Goal: Task Accomplishment & Management: Use online tool/utility

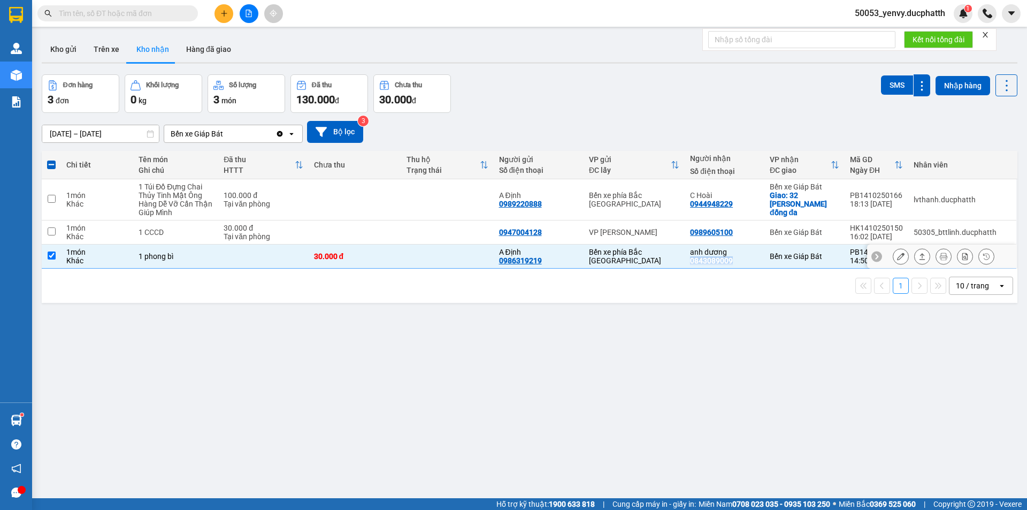
click at [51, 255] on input "checkbox" at bounding box center [52, 255] width 8 height 8
checkbox input "false"
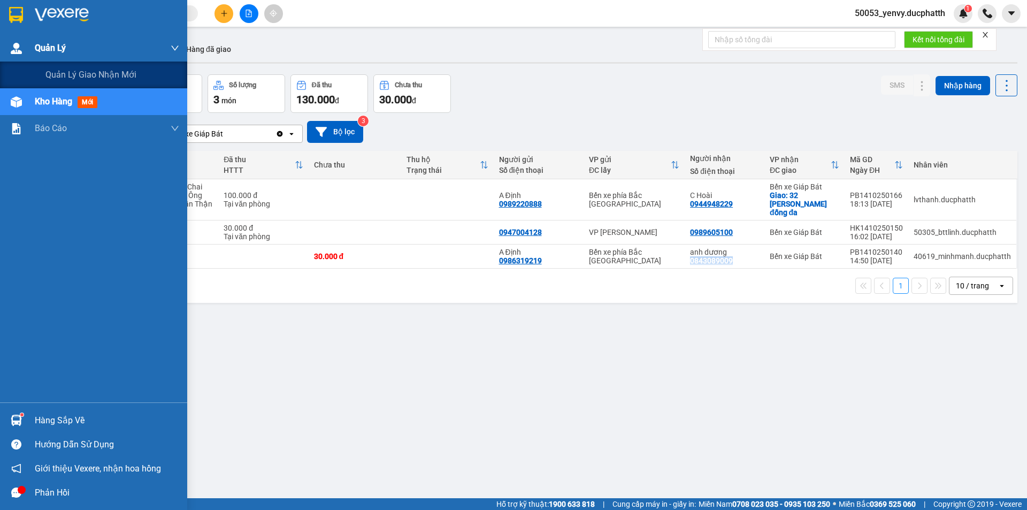
click at [85, 42] on div "Quản Lý" at bounding box center [107, 48] width 144 height 27
click at [71, 81] on span "Quản lý giao nhận mới" at bounding box center [90, 74] width 91 height 13
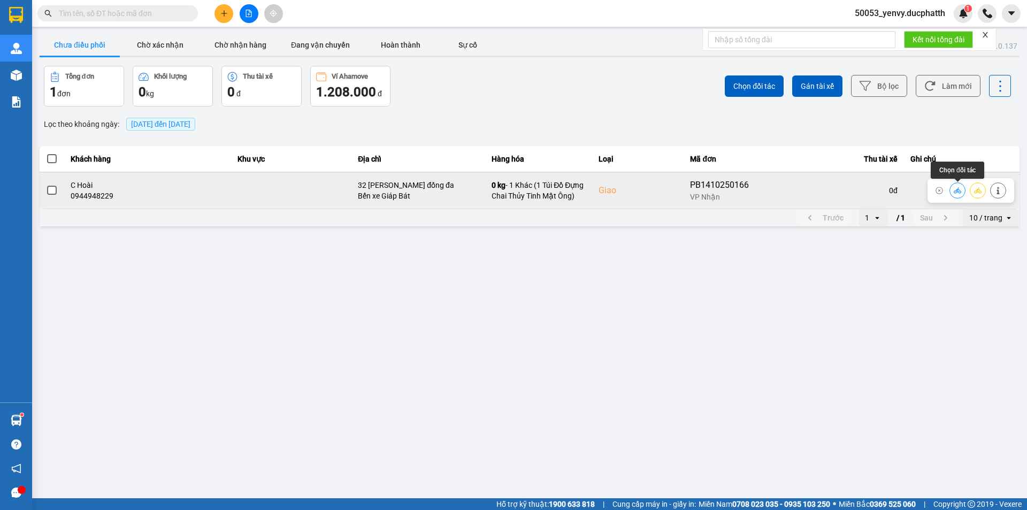
click at [960, 194] on icon at bounding box center [957, 190] width 7 height 7
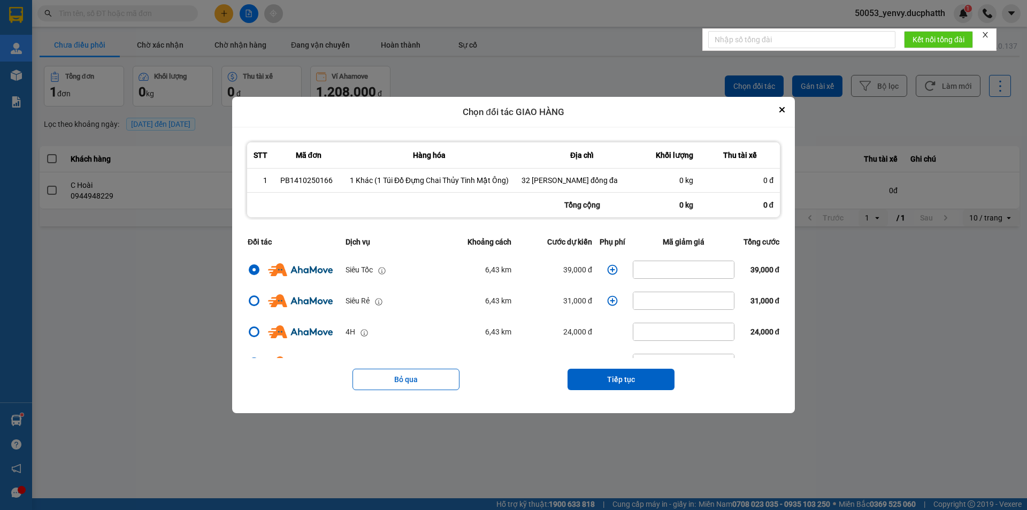
click at [608, 267] on icon "dialog" at bounding box center [613, 270] width 10 height 10
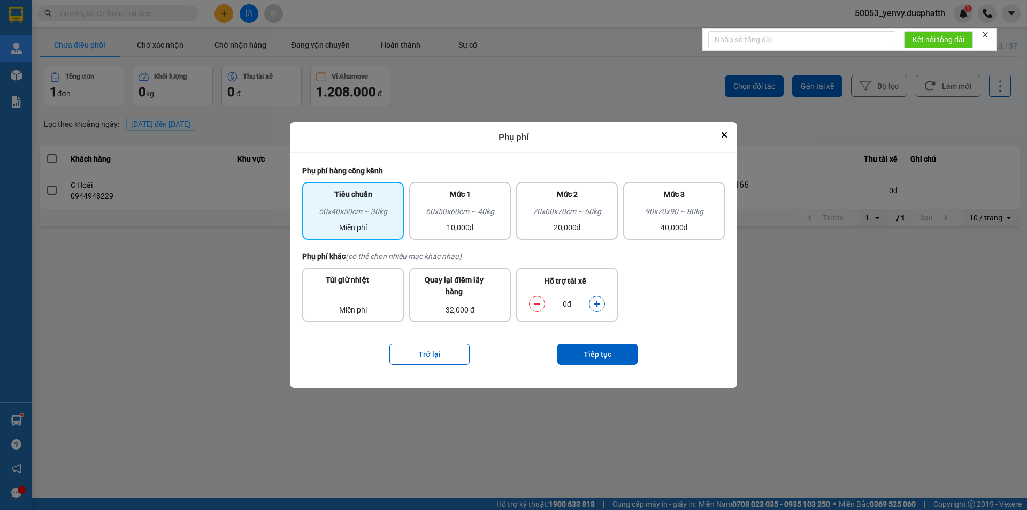
click at [596, 304] on icon "dialog" at bounding box center [597, 304] width 6 height 6
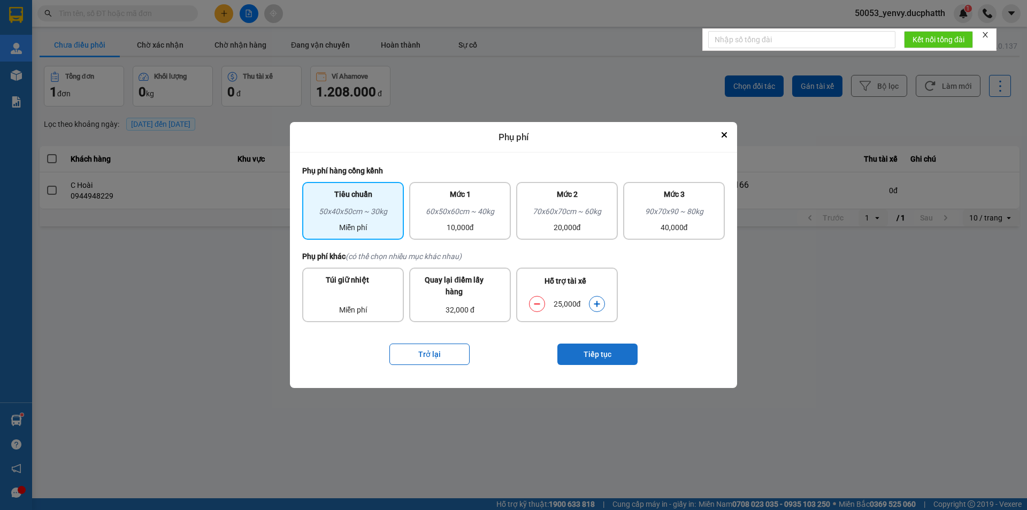
click at [595, 349] on button "Tiếp tục" at bounding box center [597, 353] width 80 height 21
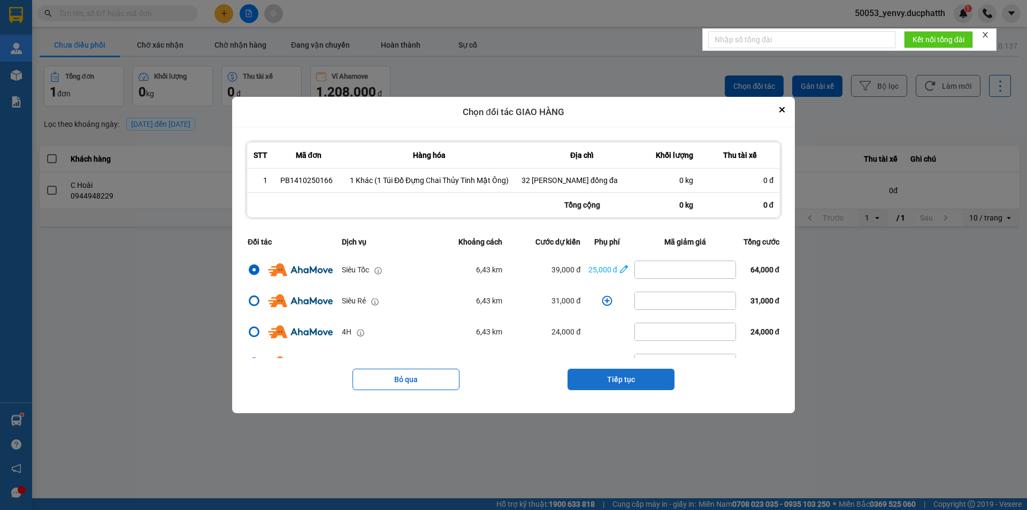
click at [635, 370] on button "Tiếp tục" at bounding box center [620, 378] width 107 height 21
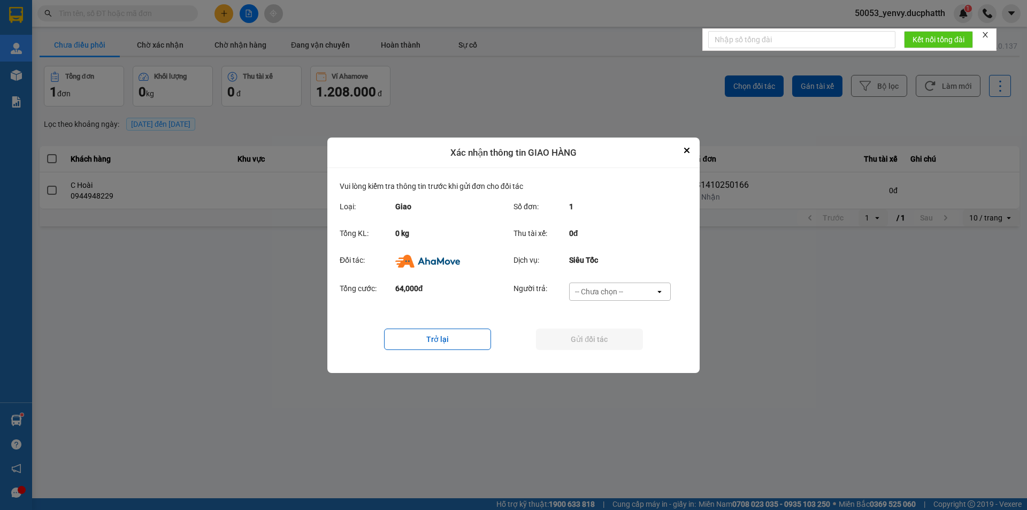
click at [606, 294] on div "-- Chưa chọn --" at bounding box center [599, 291] width 48 height 11
click at [601, 354] on span "Ví Ahamove" at bounding box center [598, 352] width 43 height 11
click at [610, 342] on button "Gửi đối tác" at bounding box center [589, 338] width 107 height 21
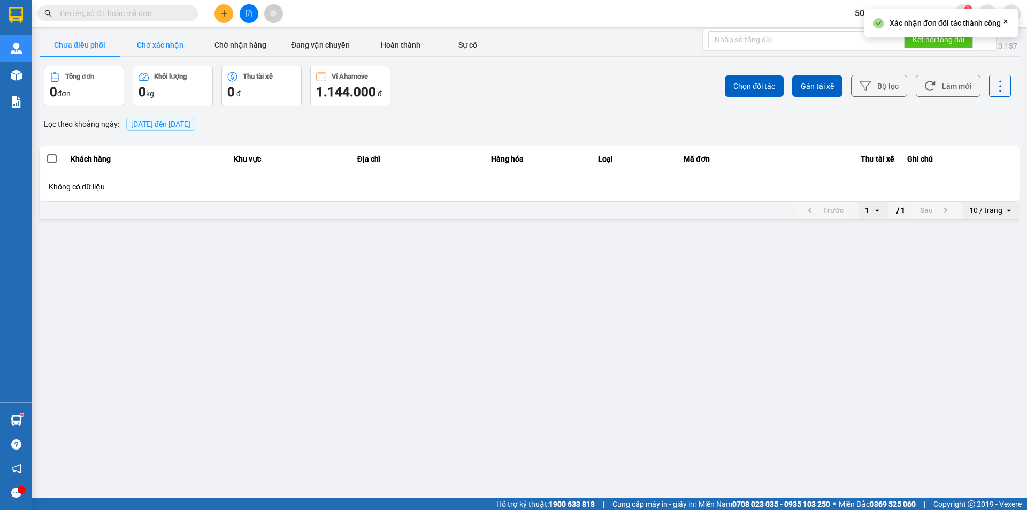
click at [173, 40] on button "Chờ xác nhận" at bounding box center [160, 44] width 80 height 21
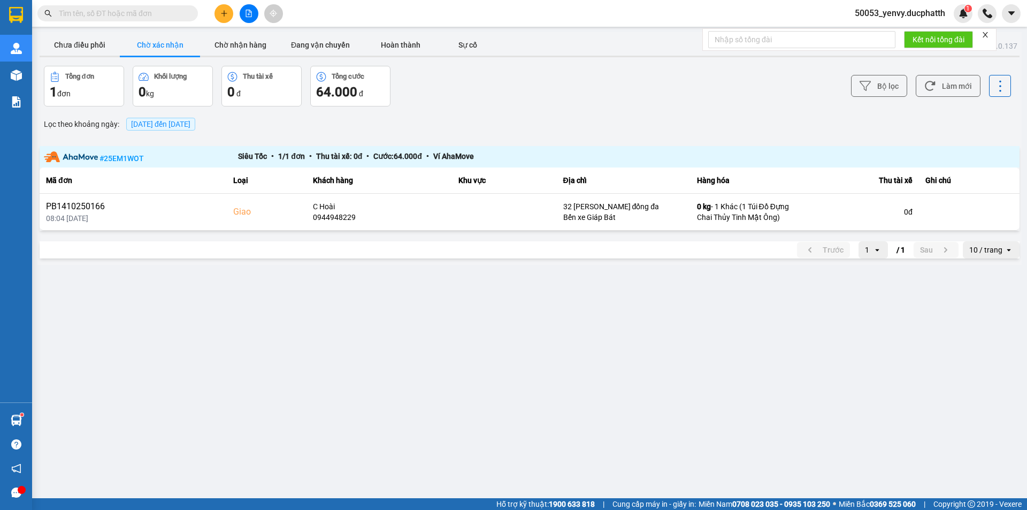
click at [244, 60] on div "ver: 0.0.137 Chưa điều phối Chờ xác nhận Chờ nhận hàng Đang vận chuyển Hoàn thà…" at bounding box center [529, 148] width 984 height 233
click at [241, 51] on button "Chờ nhận hàng" at bounding box center [240, 44] width 80 height 21
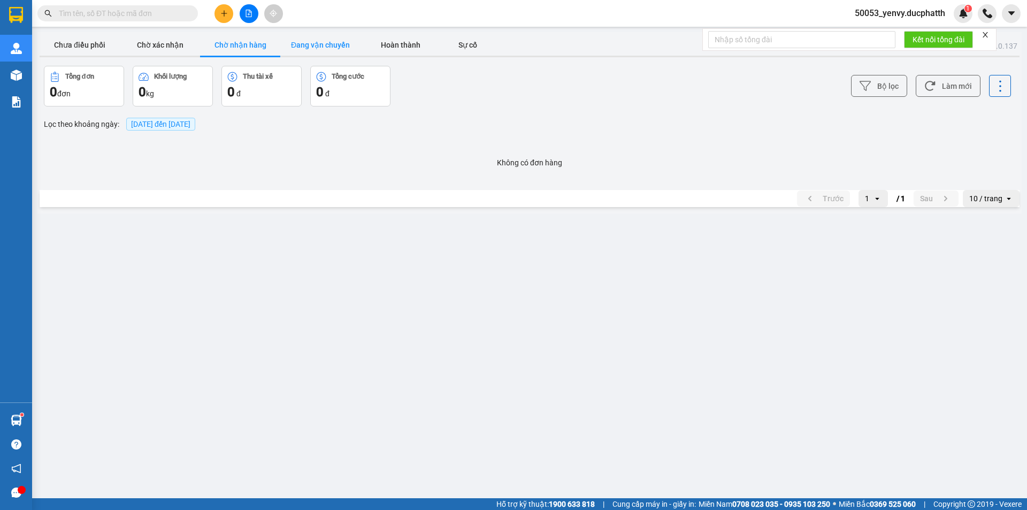
click at [325, 40] on button "Đang vận chuyển" at bounding box center [320, 44] width 80 height 21
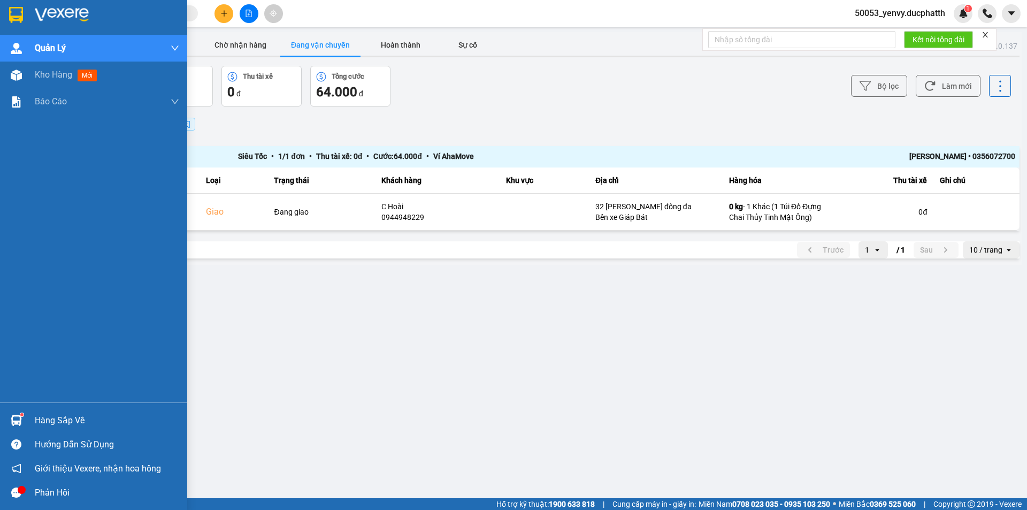
click at [78, 60] on div "Quản Lý" at bounding box center [107, 48] width 144 height 27
click at [75, 90] on div "Báo cáo" at bounding box center [107, 101] width 144 height 27
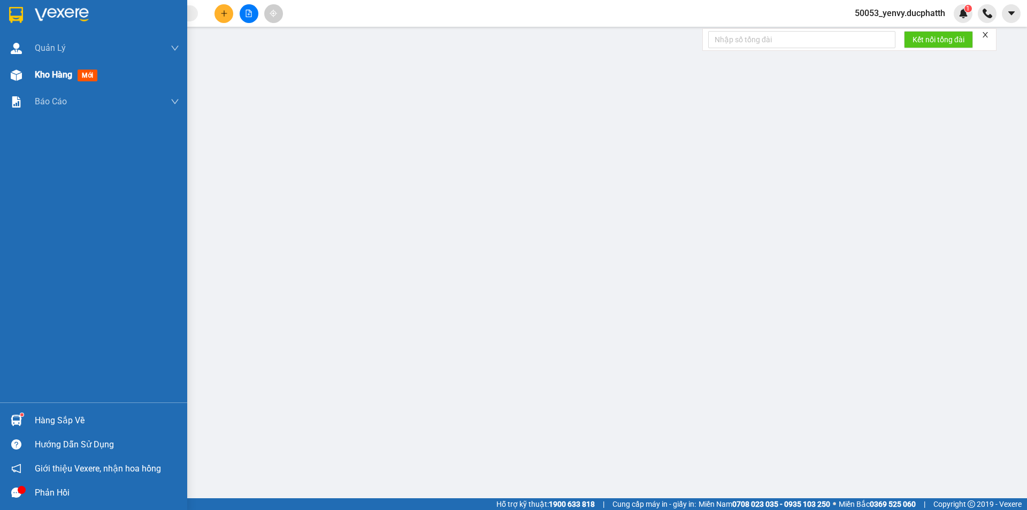
click at [65, 78] on span "Kho hàng" at bounding box center [53, 75] width 37 height 10
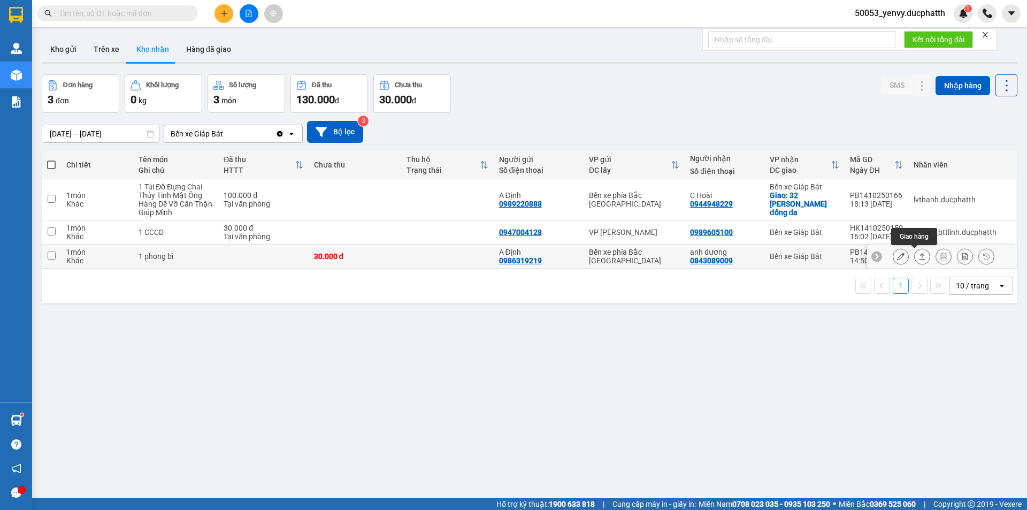
click at [897, 256] on icon at bounding box center [900, 255] width 7 height 7
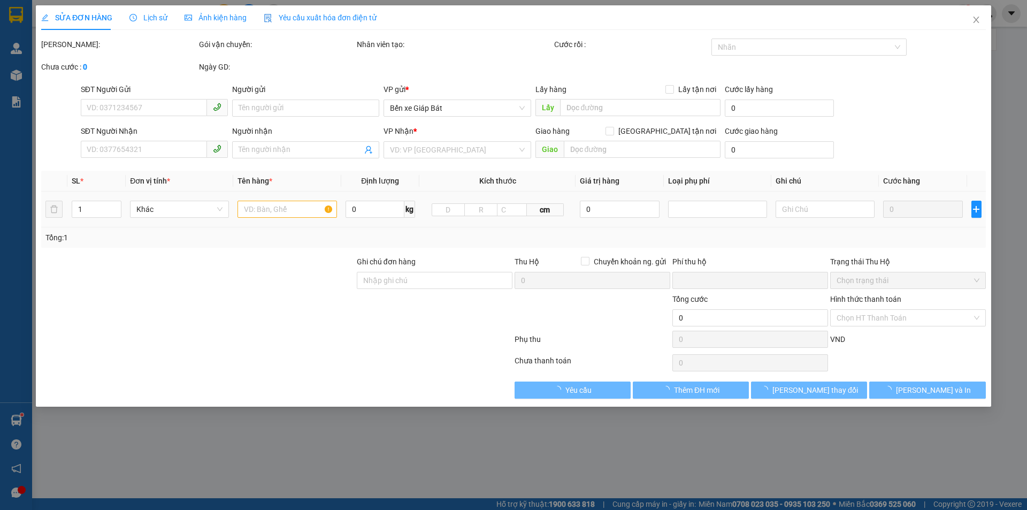
type input "0986319219"
type input "A Định"
type input "0843089009"
type input "anh dương"
type input "nntt"
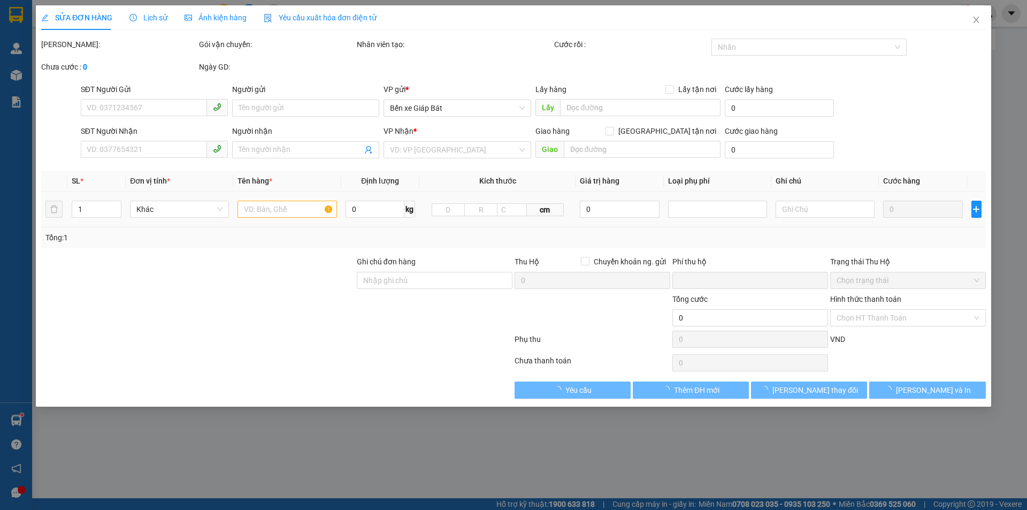
type input "0"
type input "30.000"
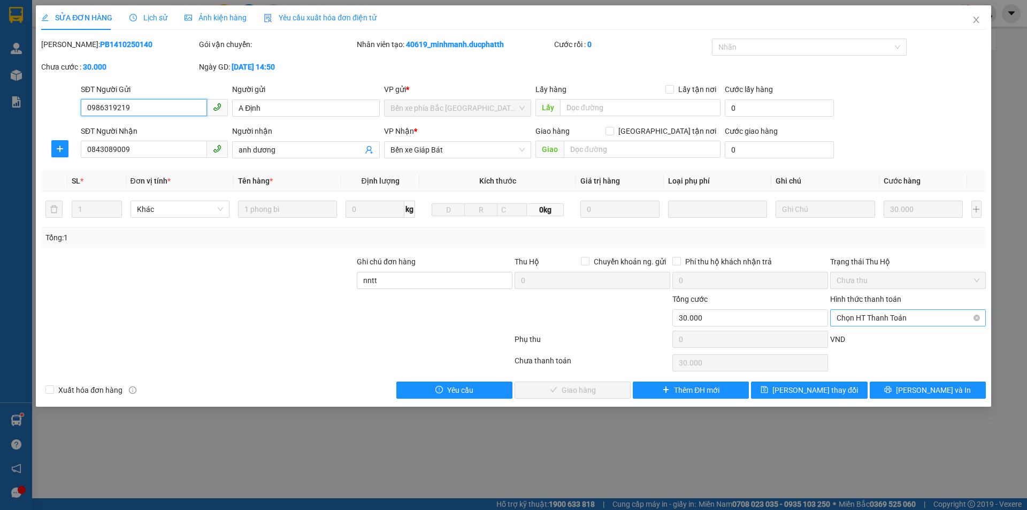
click at [894, 318] on span "Chọn HT Thanh Toán" at bounding box center [907, 318] width 143 height 16
click at [872, 342] on div "Tại văn phòng" at bounding box center [907, 339] width 143 height 12
type input "0"
click at [547, 393] on button "Lưu và Giao hàng" at bounding box center [572, 389] width 116 height 17
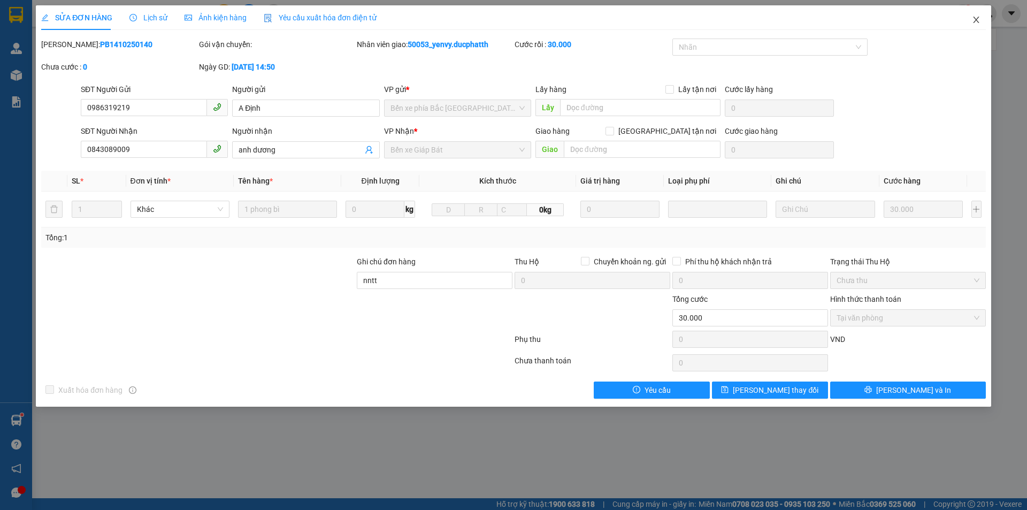
click at [976, 14] on span "Close" at bounding box center [976, 20] width 30 height 30
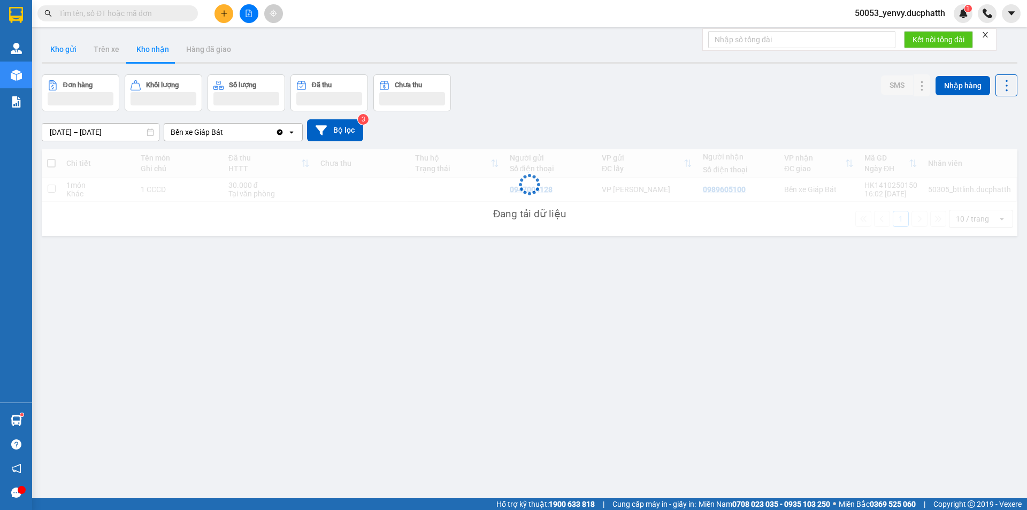
click at [69, 55] on button "Kho gửi" at bounding box center [63, 49] width 43 height 26
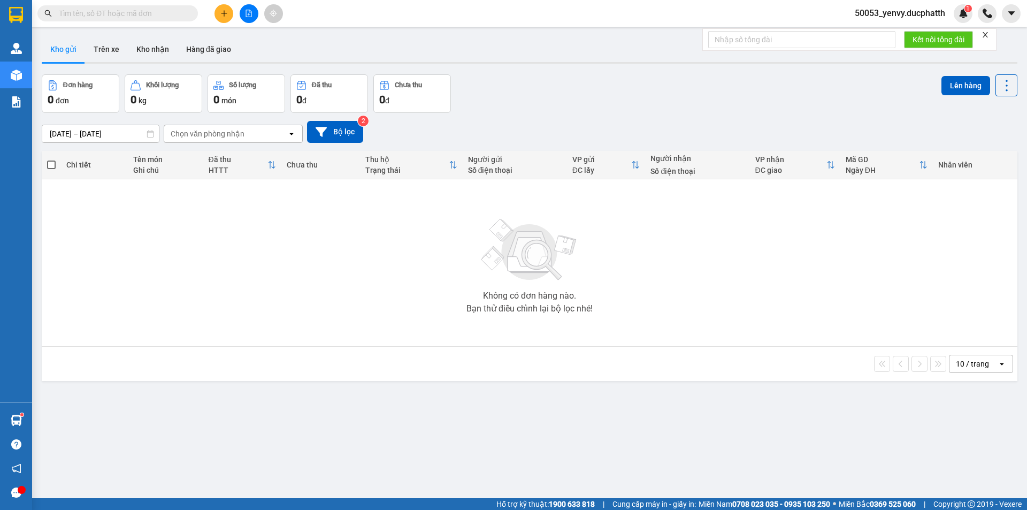
click at [224, 13] on icon "plus" at bounding box center [224, 13] width 6 height 1
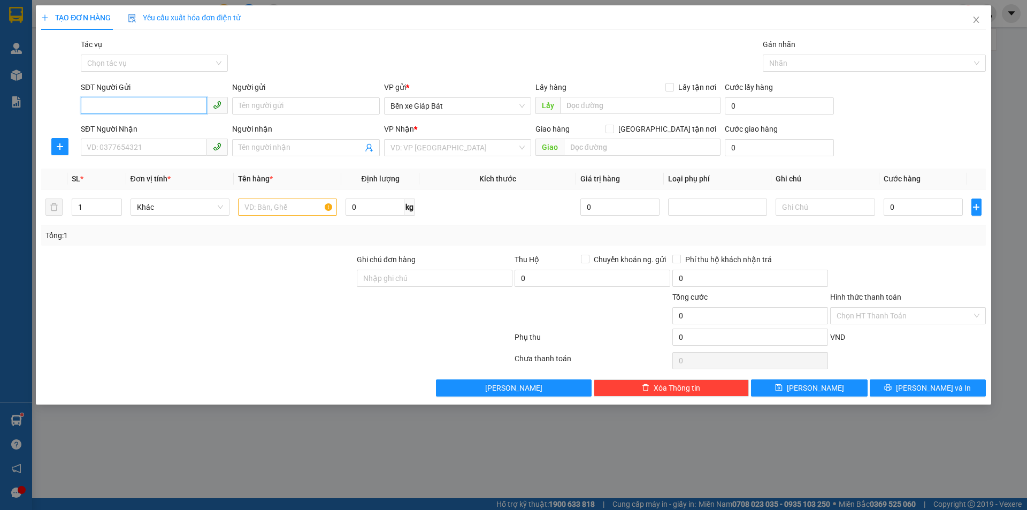
click at [128, 107] on input "SĐT Người Gửi" at bounding box center [144, 105] width 126 height 17
type input "0975500386"
click at [155, 151] on input "SĐT Người Nhận" at bounding box center [144, 147] width 126 height 17
click at [255, 99] on input "Người gửi" at bounding box center [305, 105] width 147 height 17
type input "S"
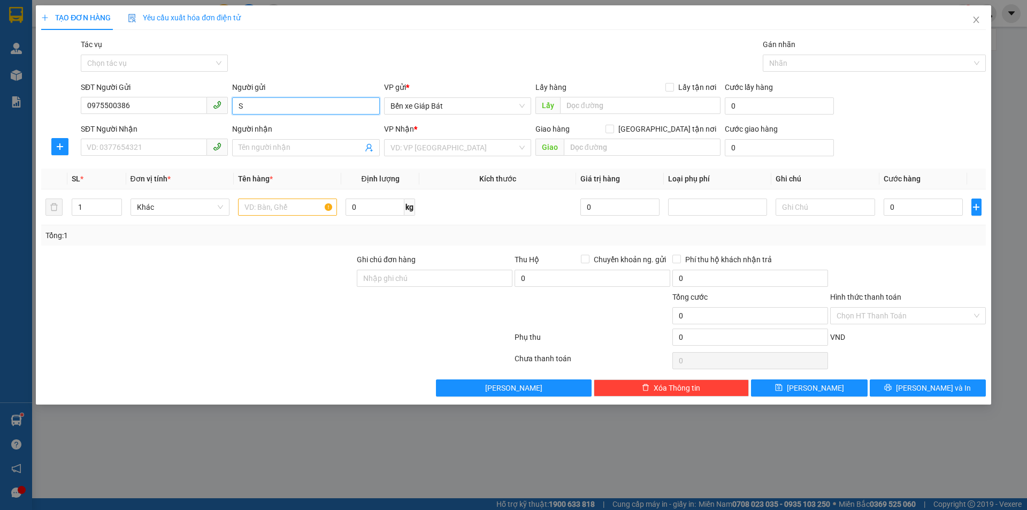
type input "S"
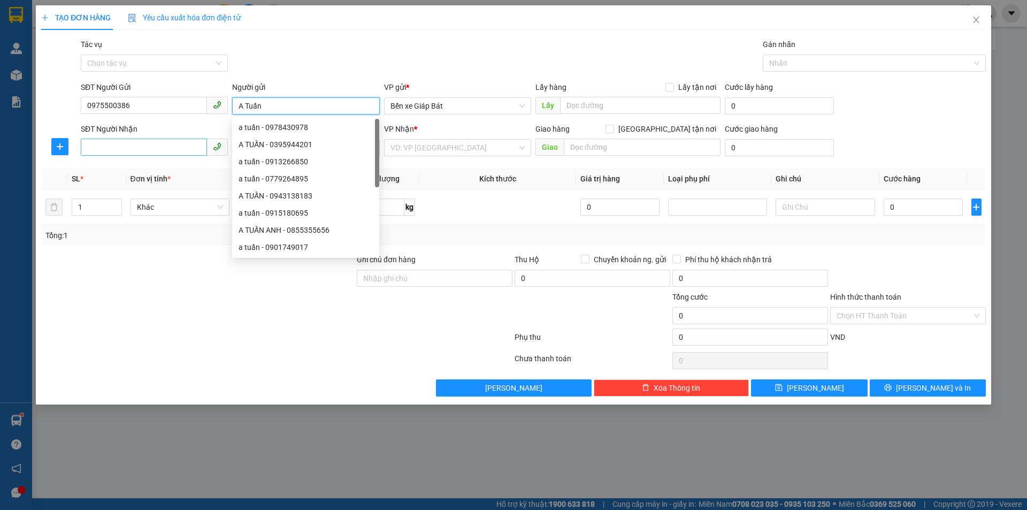
type input "A Tuấn"
click at [161, 149] on input "SĐT Người Nhận" at bounding box center [144, 147] width 126 height 17
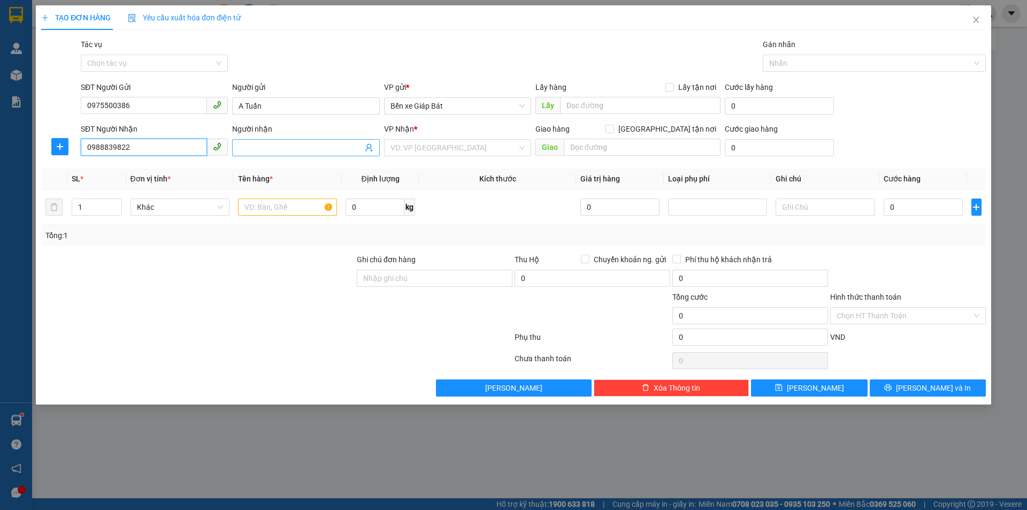
type input "0988839822"
click at [275, 143] on input "Người nhận" at bounding box center [301, 148] width 124 height 12
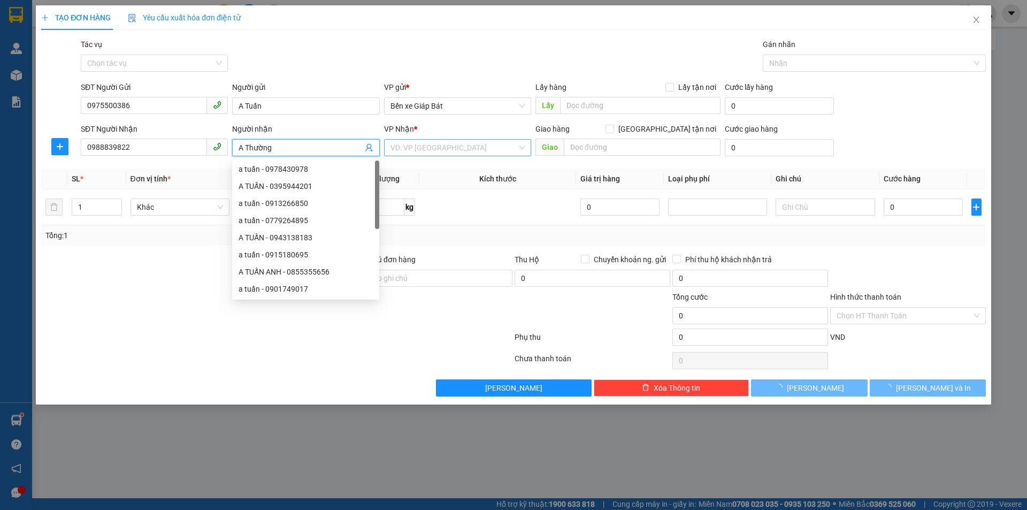
type input "A Thường"
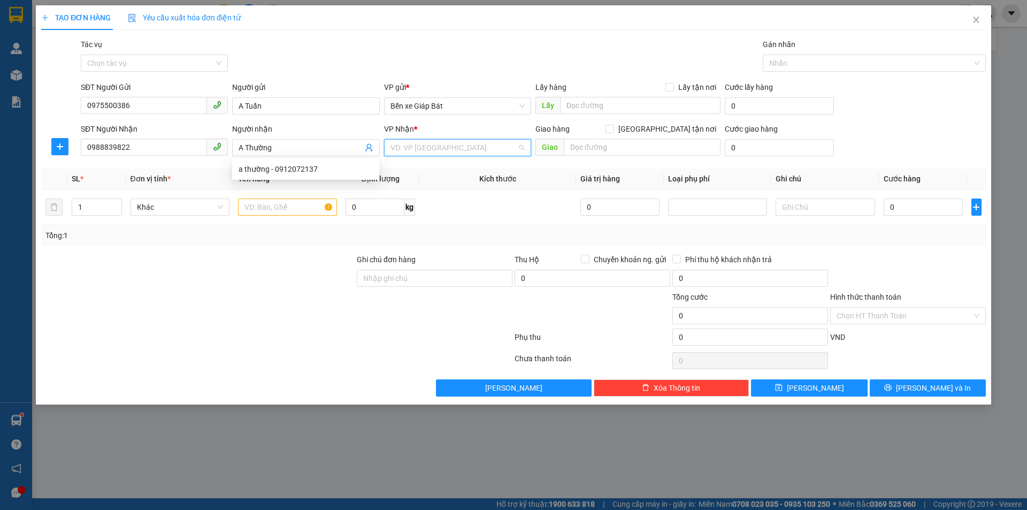
click at [453, 142] on input "search" at bounding box center [453, 148] width 127 height 16
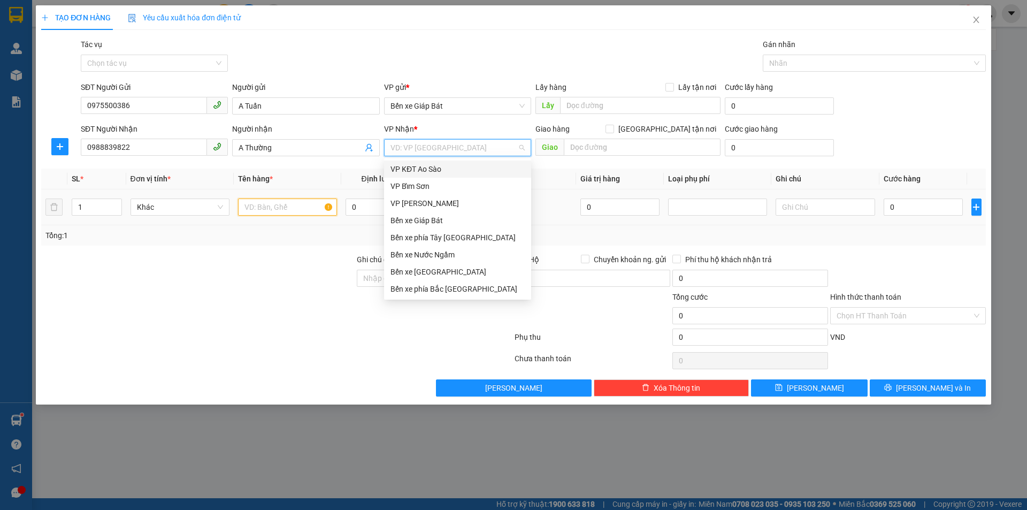
click at [310, 201] on input "text" at bounding box center [287, 206] width 99 height 17
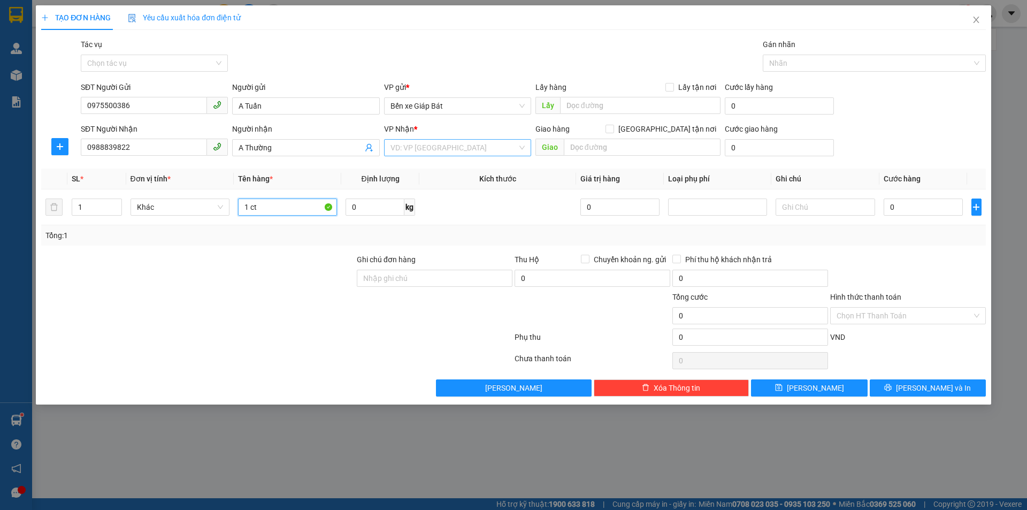
type input "1 ct"
drag, startPoint x: 449, startPoint y: 151, endPoint x: 424, endPoint y: 152, distance: 25.2
click at [449, 150] on input "search" at bounding box center [453, 148] width 127 height 16
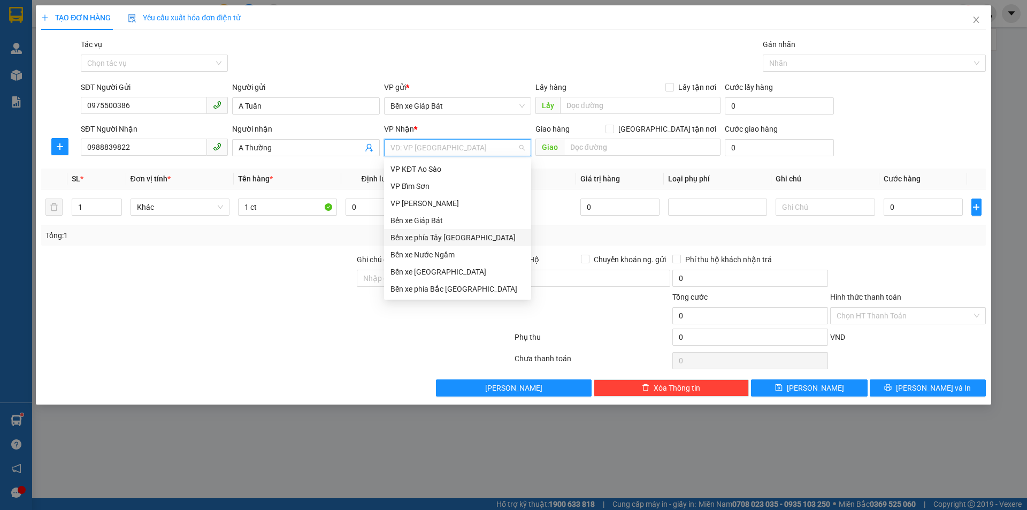
drag, startPoint x: 435, startPoint y: 239, endPoint x: 441, endPoint y: 236, distance: 5.8
click at [437, 239] on div "Bến xe phía [PERSON_NAME][GEOGRAPHIC_DATA][PERSON_NAME]" at bounding box center [457, 238] width 134 height 12
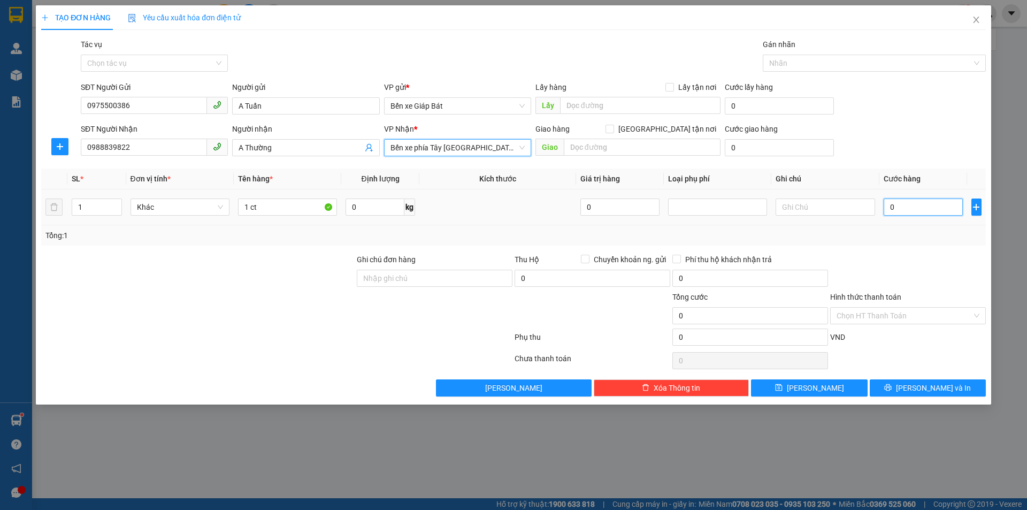
click at [907, 199] on input "0" at bounding box center [923, 206] width 80 height 17
click at [913, 209] on input "0" at bounding box center [923, 206] width 80 height 17
type input "03"
type input "3"
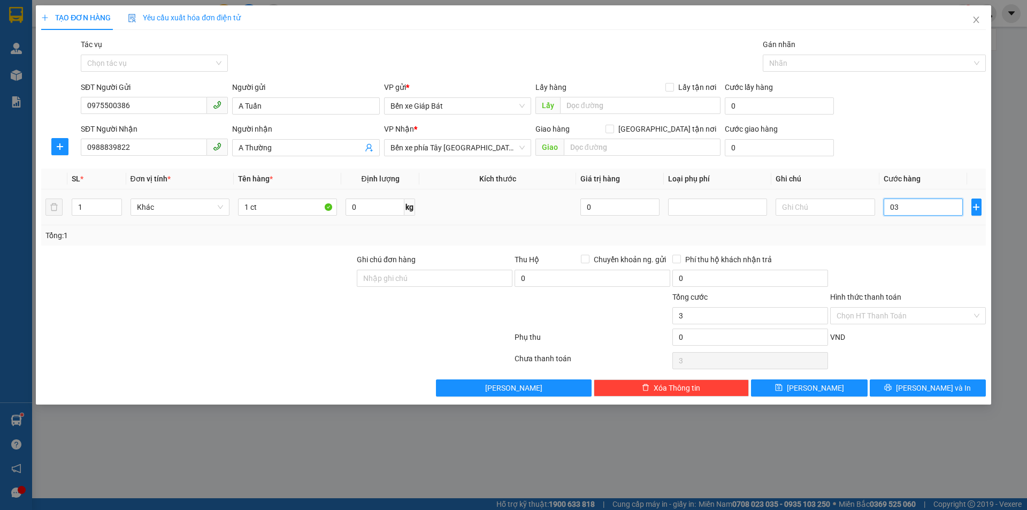
type input "030"
type input "30"
type input "0.300"
type input "300"
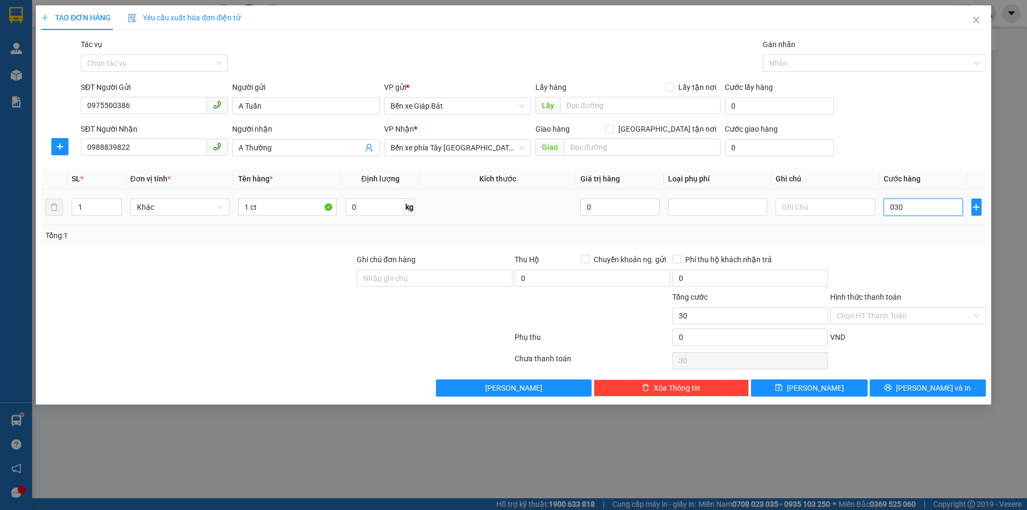
type input "300"
type input "03.000"
type input "3.000"
type input "030.000"
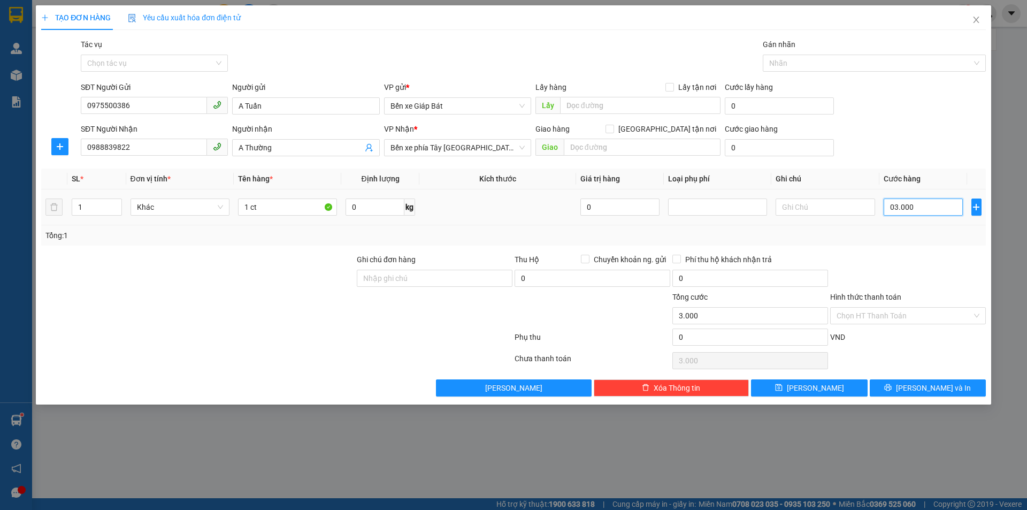
type input "30.000"
type input "0.300.000"
type input "300.000"
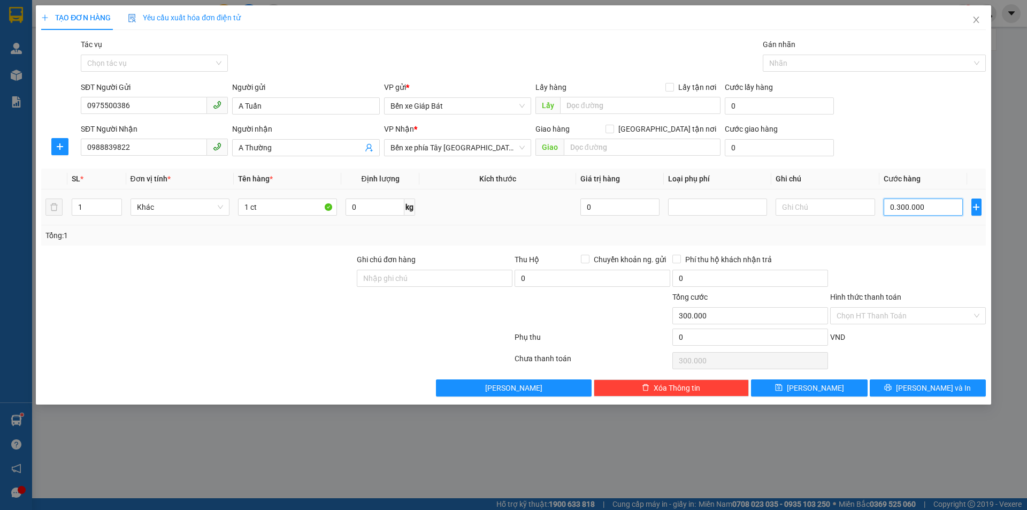
type input "030.000"
type input "30.000"
click at [883, 103] on div "SĐT Người Gửi 0975500386 Người gửi A Tuấn VP gửi * Bến xe Giáp Bát Lấy hàng Lấy…" at bounding box center [533, 99] width 909 height 37
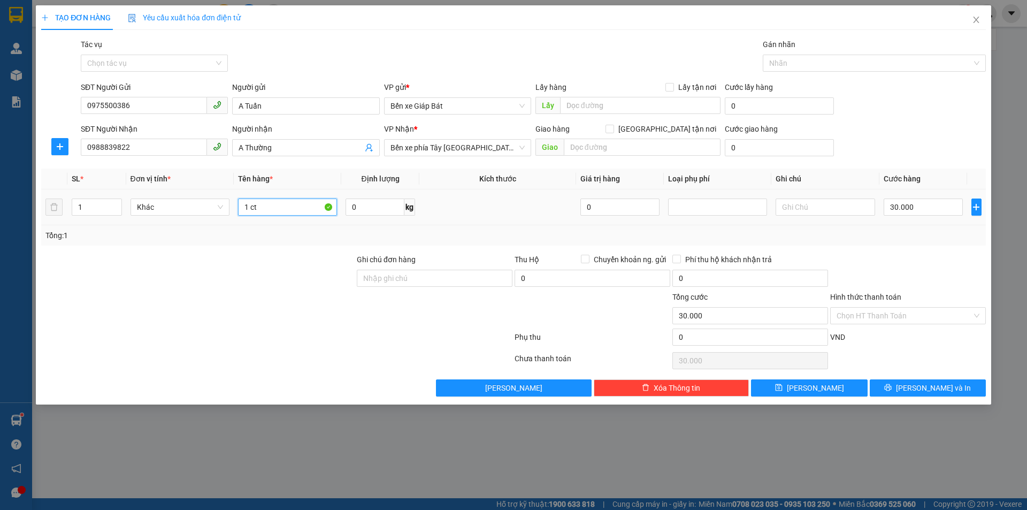
click at [278, 212] on input "1 ct" at bounding box center [287, 206] width 99 height 17
type input "1 ct"
drag, startPoint x: 539, startPoint y: 42, endPoint x: 553, endPoint y: 18, distance: 28.1
click at [541, 41] on div "Tác vụ Chọn tác vụ Gán nhãn Nhãn" at bounding box center [533, 57] width 909 height 37
click at [937, 381] on button "Lưu và In" at bounding box center [928, 387] width 116 height 17
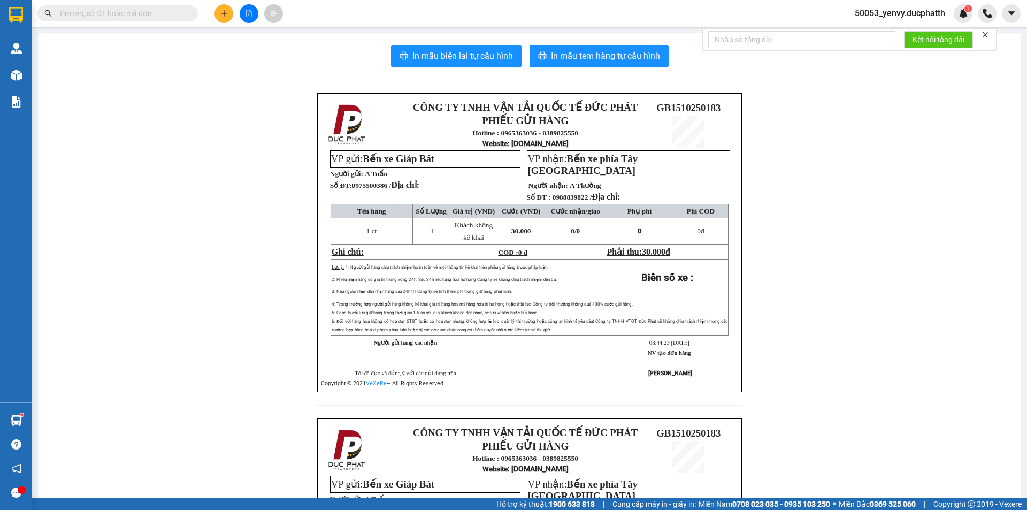
click at [146, 9] on input "text" at bounding box center [122, 13] width 126 height 12
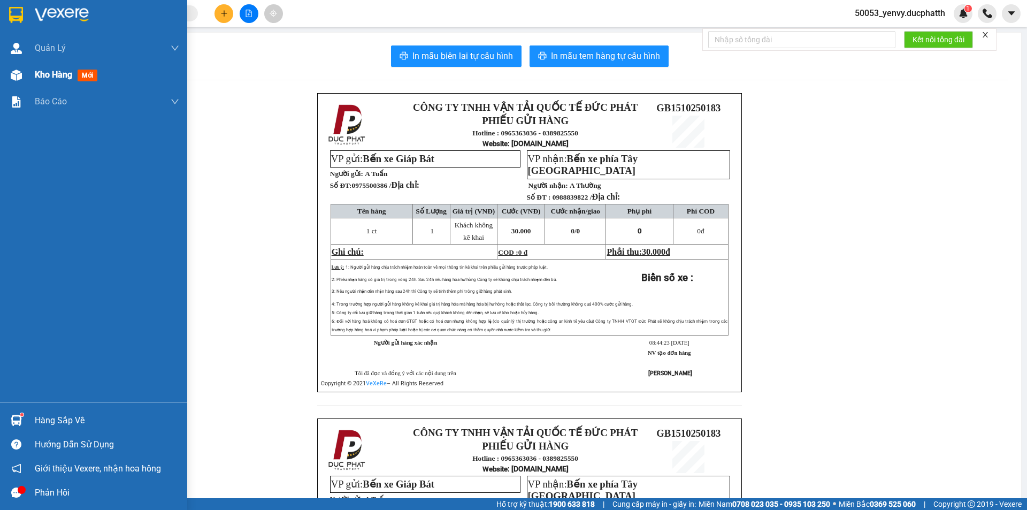
click at [78, 73] on div "Kho hàng mới" at bounding box center [68, 74] width 67 height 13
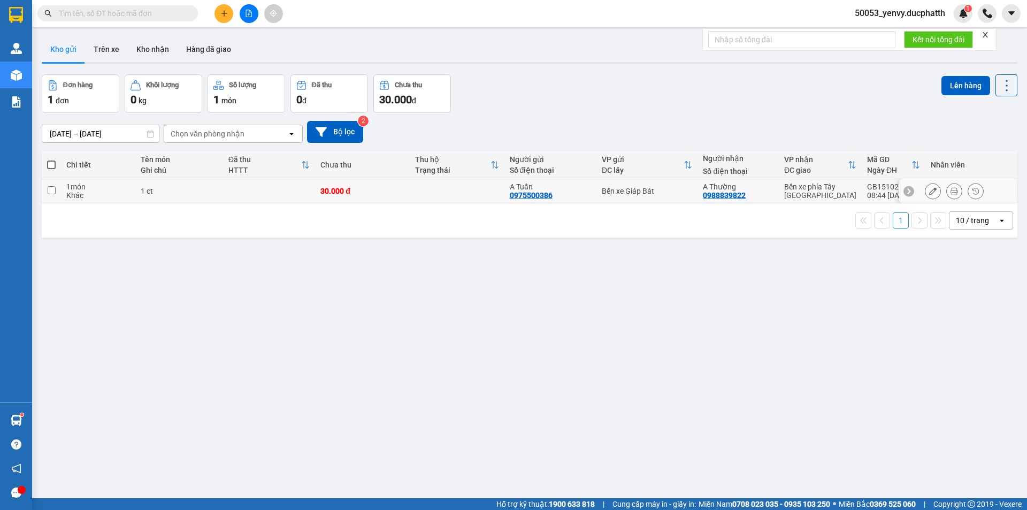
click at [53, 192] on input "checkbox" at bounding box center [52, 190] width 8 height 8
checkbox input "true"
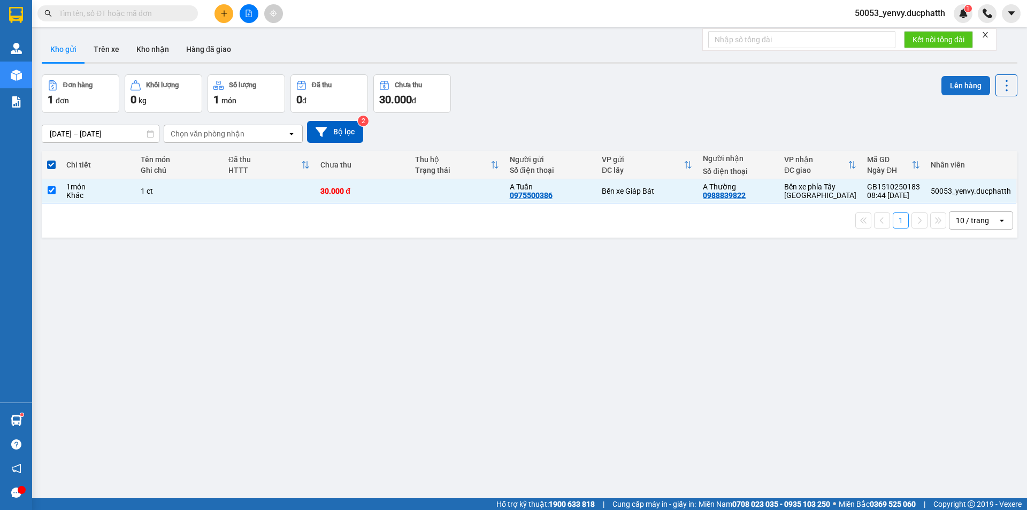
click at [962, 84] on button "Lên hàng" at bounding box center [965, 85] width 49 height 19
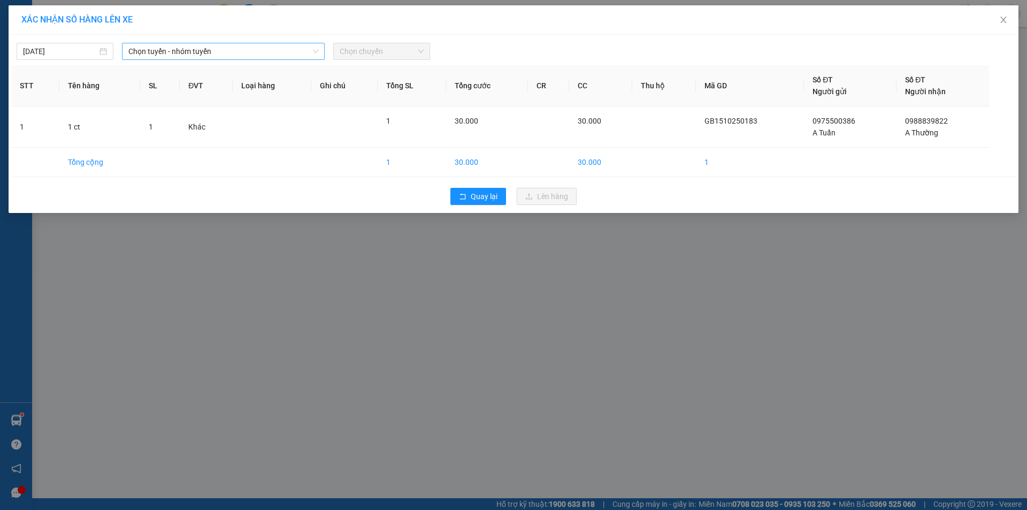
click at [205, 56] on span "Chọn tuyến - nhóm tuyến" at bounding box center [223, 51] width 190 height 16
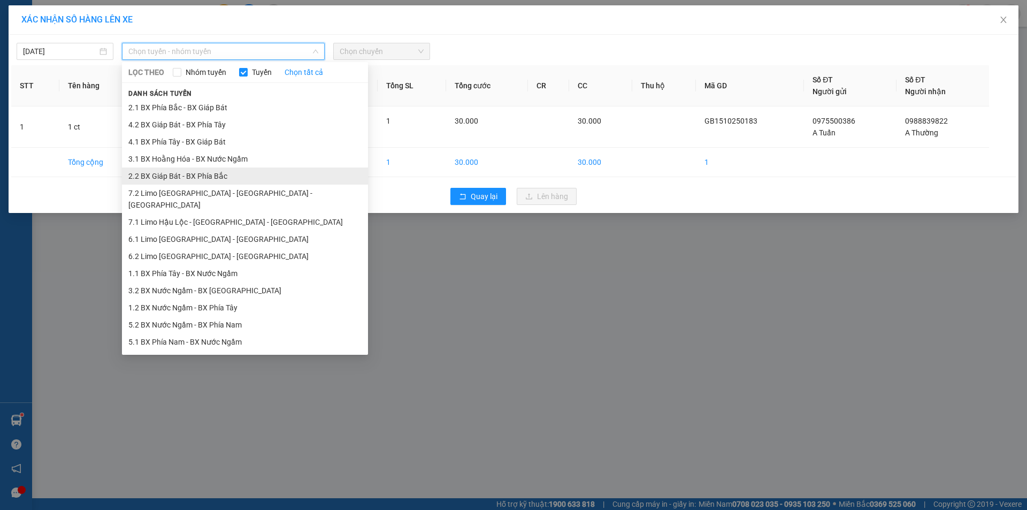
click at [182, 175] on li "2.2 BX Giáp Bát - BX Phía Bắc" at bounding box center [245, 175] width 246 height 17
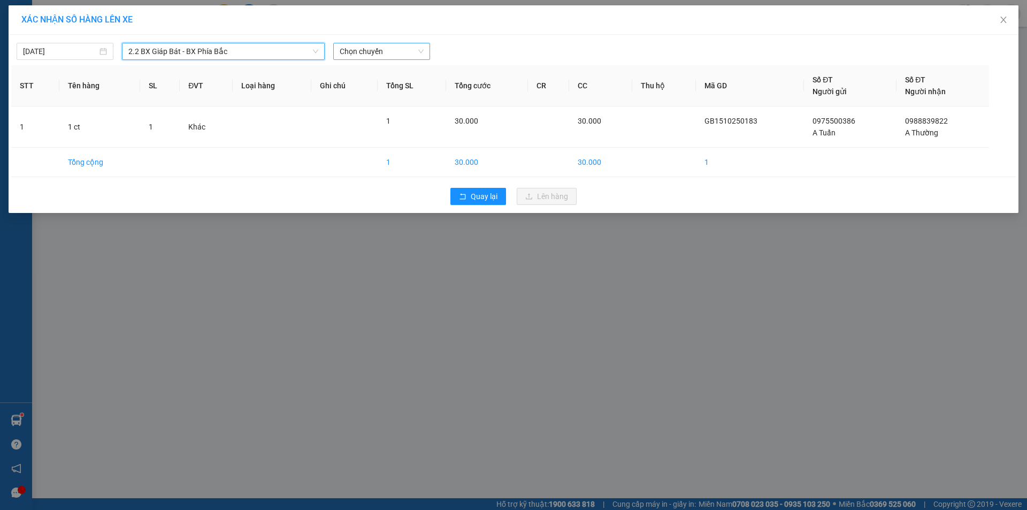
click at [368, 50] on span "Chọn chuyến" at bounding box center [382, 51] width 84 height 16
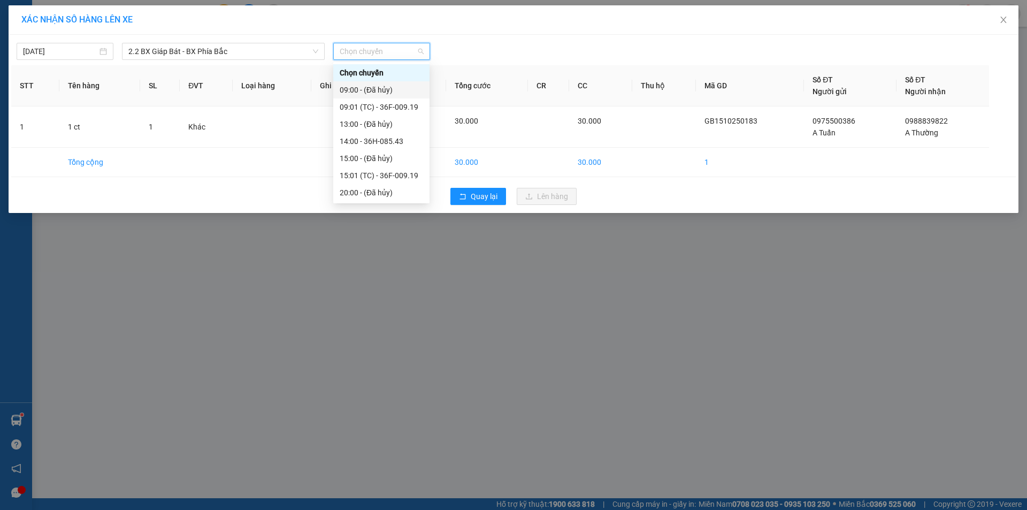
click at [371, 88] on div "09:00 - (Đã hủy)" at bounding box center [381, 90] width 83 height 12
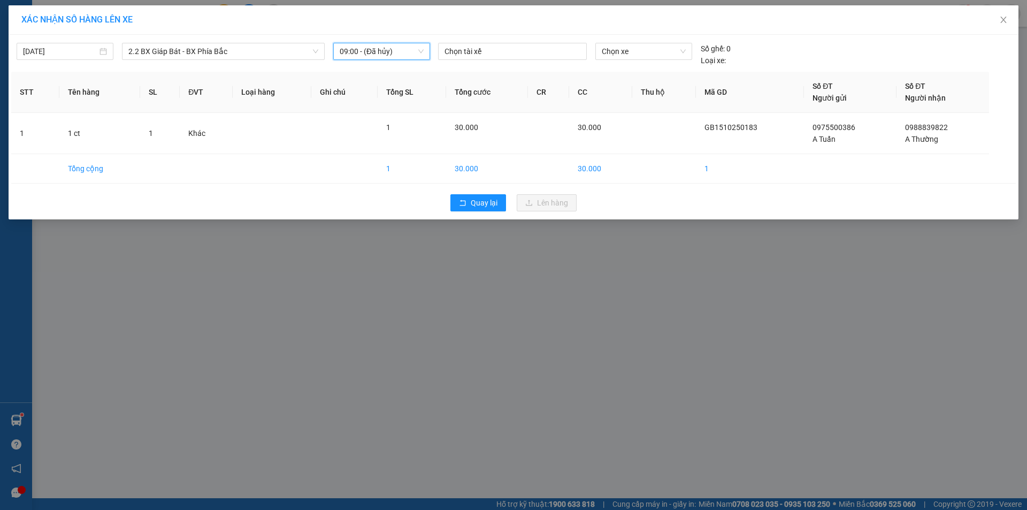
click at [366, 55] on span "09:00 - (Đã hủy)" at bounding box center [382, 51] width 84 height 16
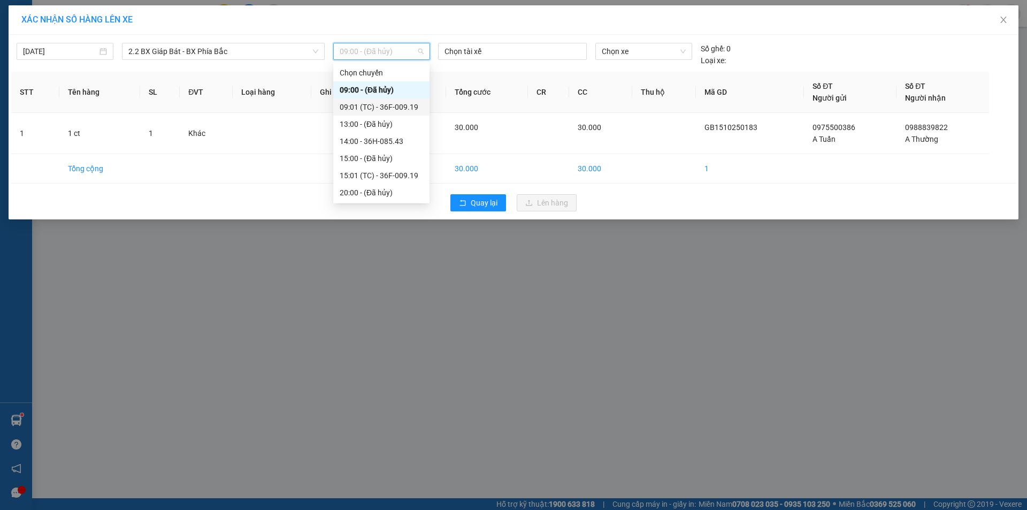
click at [372, 104] on div "09:01 (TC) - 36F-009.19" at bounding box center [381, 107] width 83 height 12
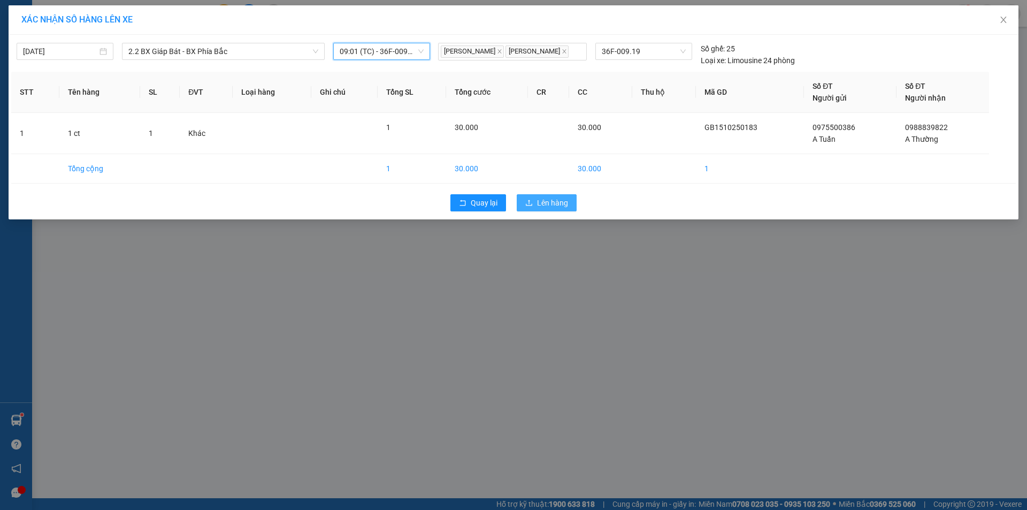
click at [544, 207] on span "Lên hàng" at bounding box center [552, 203] width 31 height 12
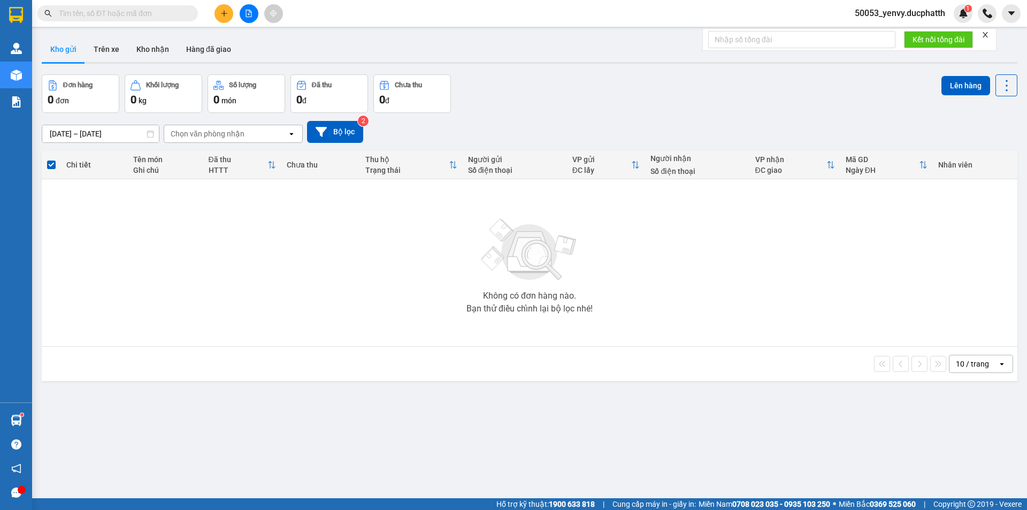
click at [48, 167] on span at bounding box center [51, 164] width 9 height 9
click at [51, 159] on input "checkbox" at bounding box center [51, 159] width 0 height 0
click at [106, 48] on button "Trên xe" at bounding box center [106, 49] width 43 height 26
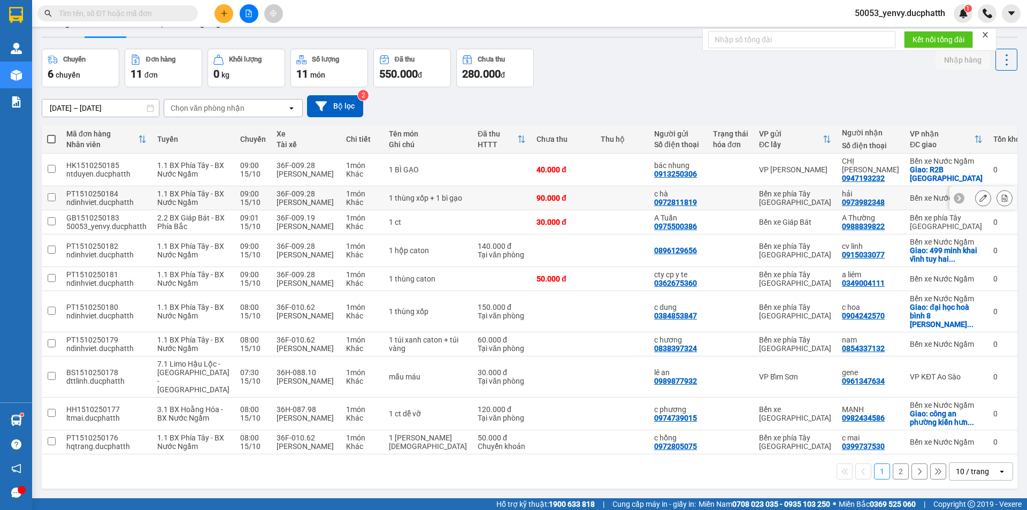
scroll to position [51, 0]
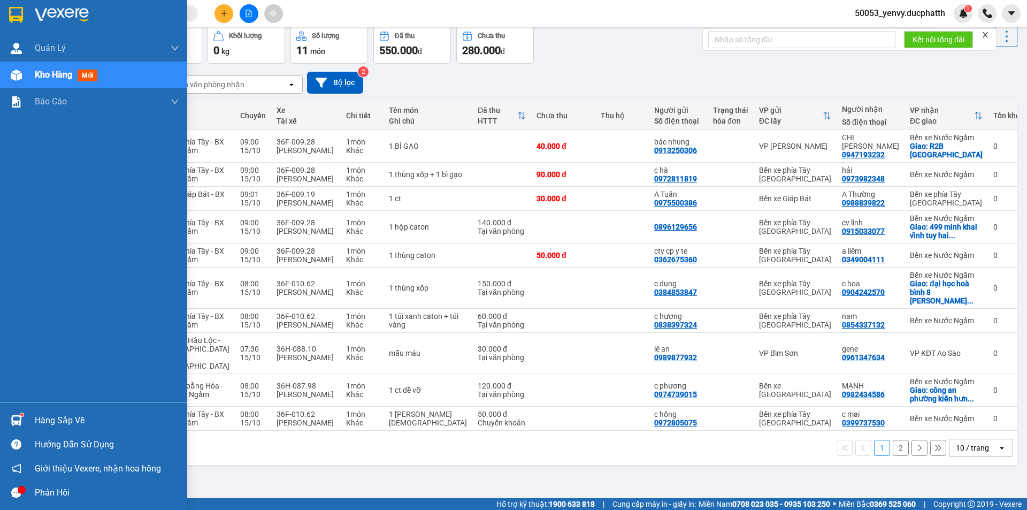
click at [26, 410] on div "Hàng sắp về" at bounding box center [93, 420] width 187 height 24
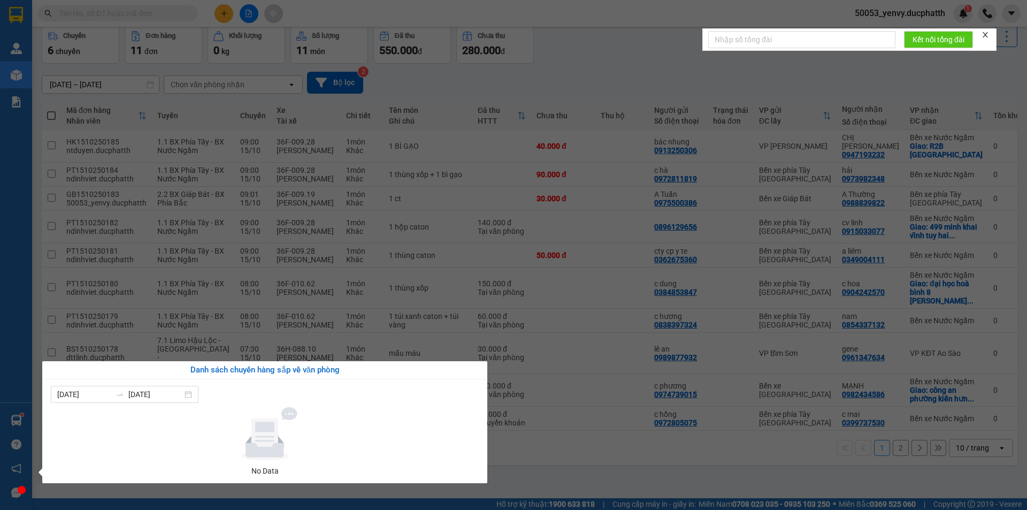
click at [587, 338] on section "Kết quả tìm kiếm ( 0 ) Bộ lọc No Data 50053_yenvy.ducphatth 1 Quản Lý Quản lý g…" at bounding box center [513, 255] width 1027 height 510
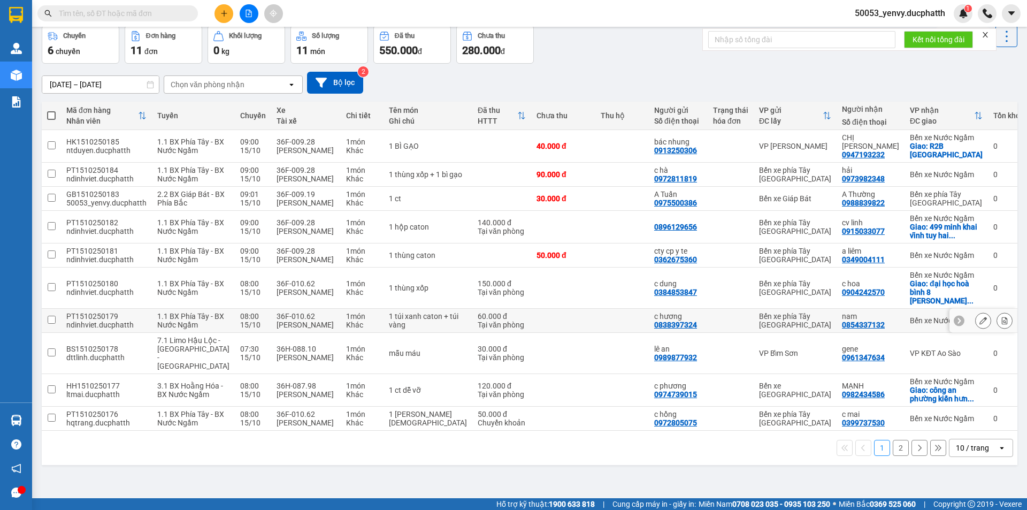
scroll to position [0, 0]
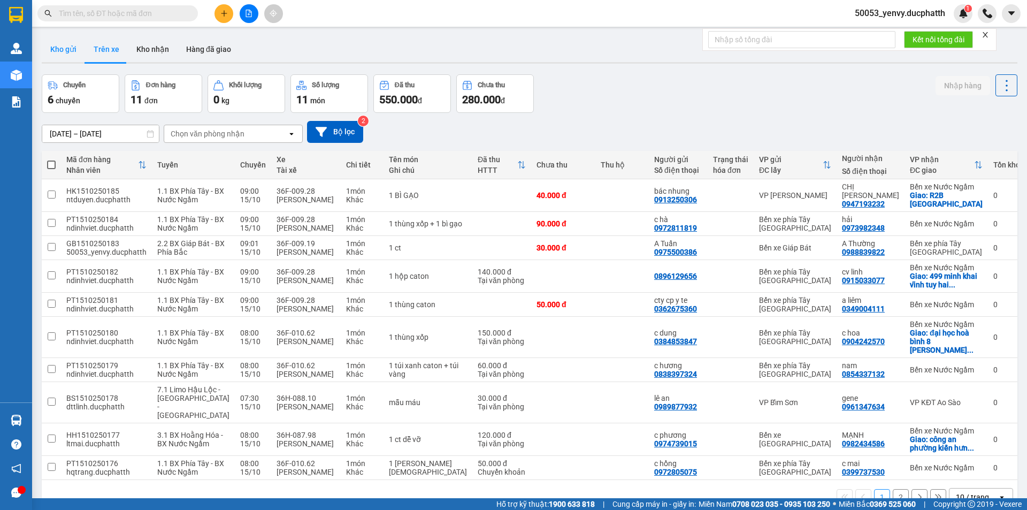
click at [75, 50] on button "Kho gửi" at bounding box center [63, 49] width 43 height 26
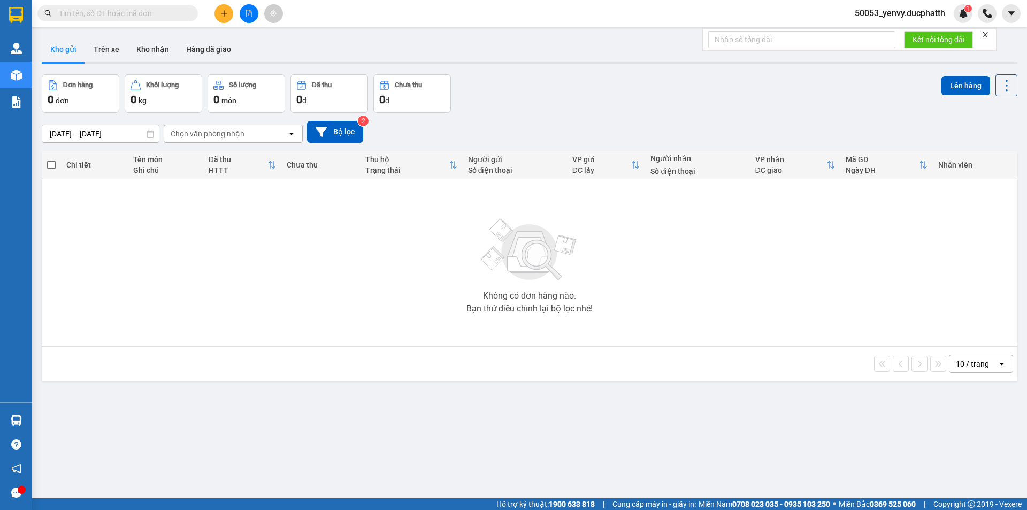
click at [149, 58] on button "Kho nhận" at bounding box center [153, 49] width 50 height 26
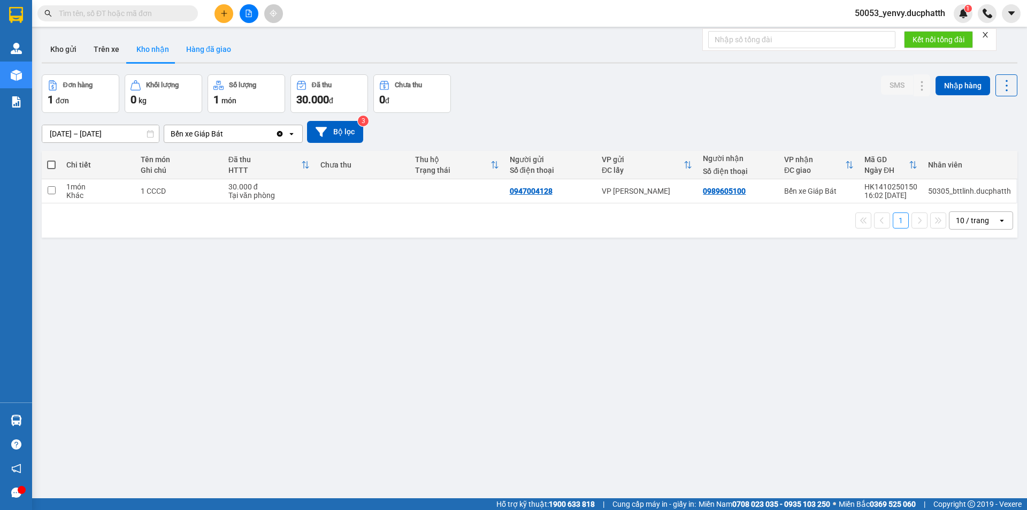
click at [220, 43] on button "Hàng đã giao" at bounding box center [209, 49] width 62 height 26
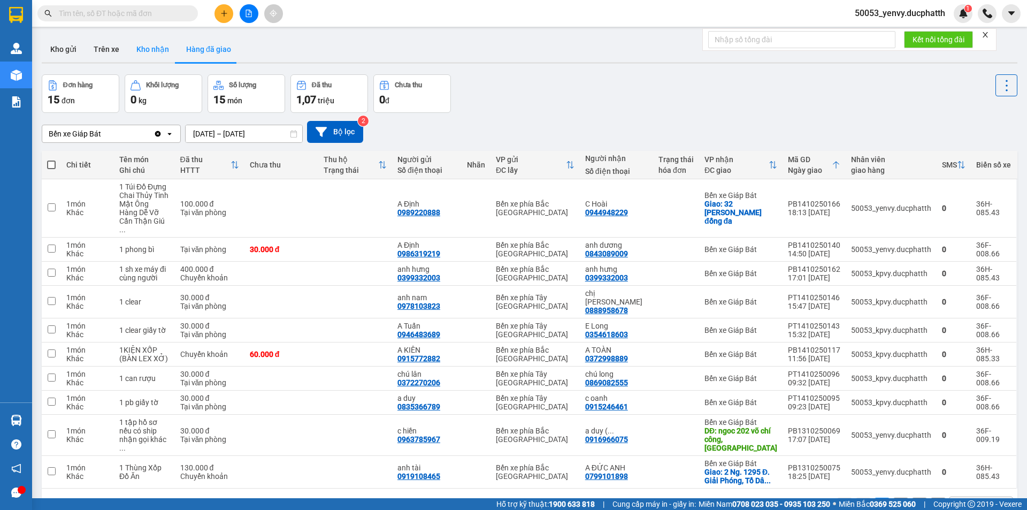
click at [160, 57] on button "Kho nhận" at bounding box center [153, 49] width 50 height 26
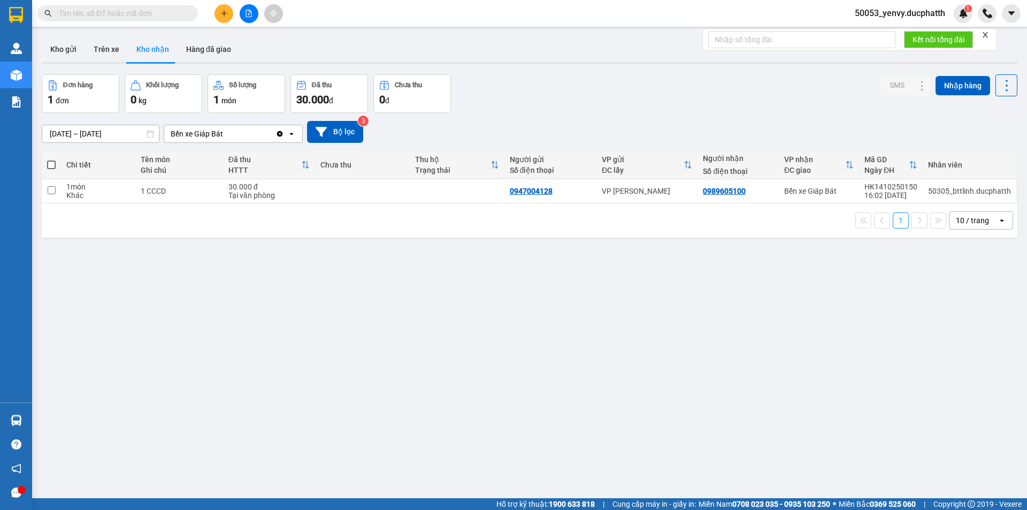
click at [240, 20] on div at bounding box center [249, 13] width 80 height 19
click at [255, 14] on button at bounding box center [249, 13] width 19 height 19
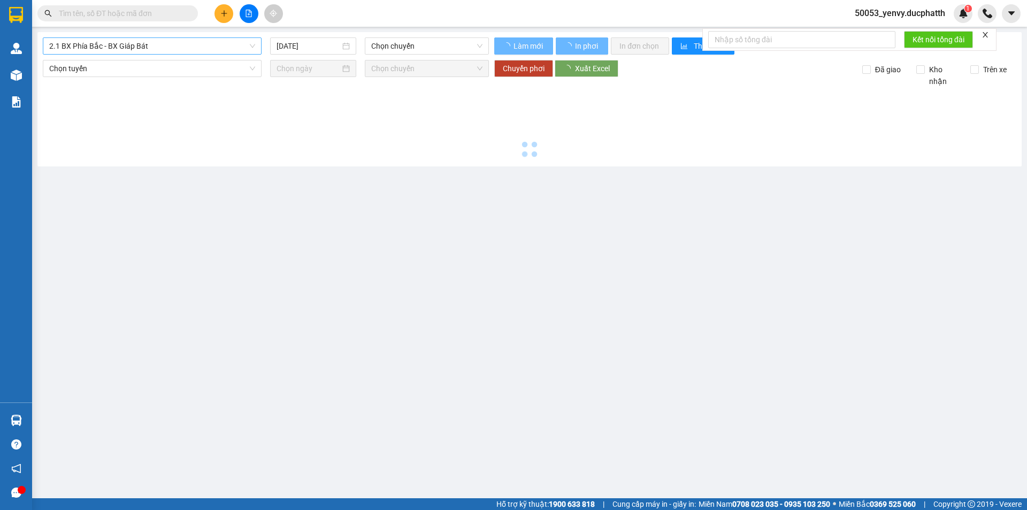
click at [208, 42] on span "2.1 BX Phía Bắc - BX Giáp Bát" at bounding box center [152, 46] width 206 height 16
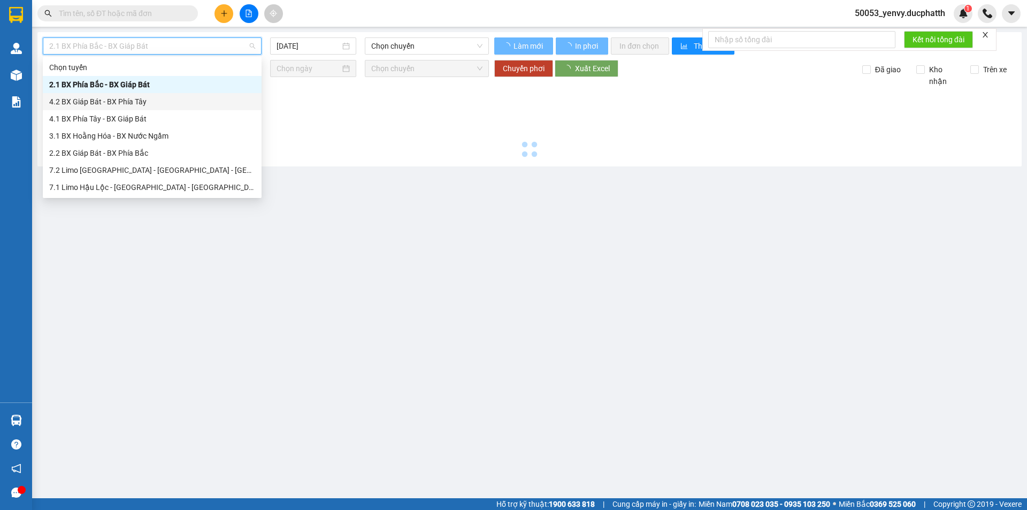
click at [139, 101] on div "4.2 BX Giáp Bát - BX Phía Tây" at bounding box center [152, 102] width 206 height 12
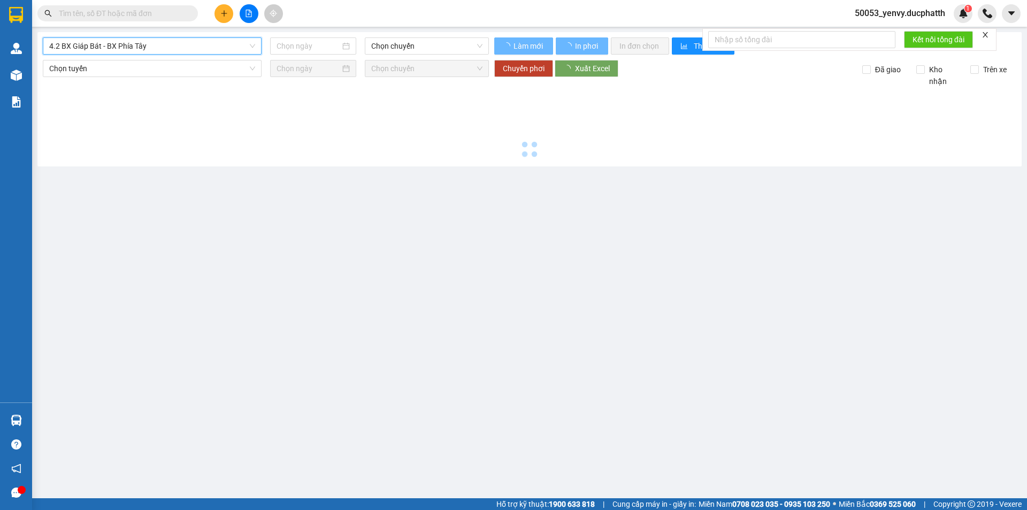
click at [167, 45] on span "4.2 BX Giáp Bát - BX Phía Tây" at bounding box center [152, 46] width 206 height 16
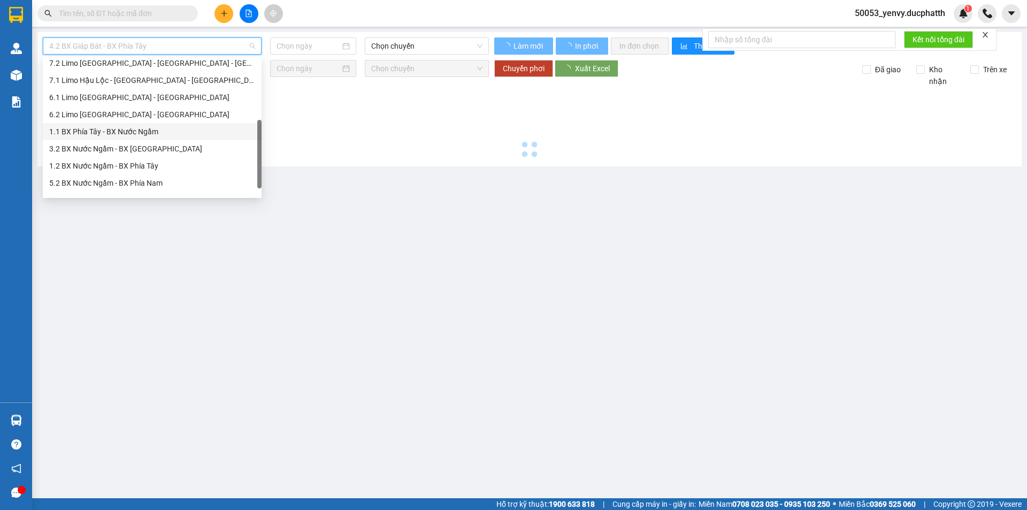
scroll to position [53, 0]
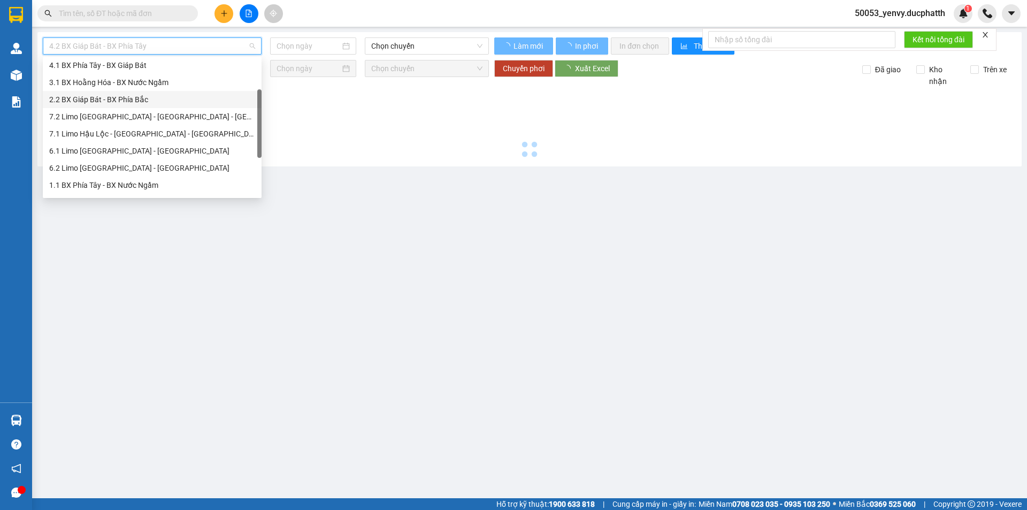
click at [118, 101] on div "2.2 BX Giáp Bát - BX Phía Bắc" at bounding box center [152, 100] width 206 height 12
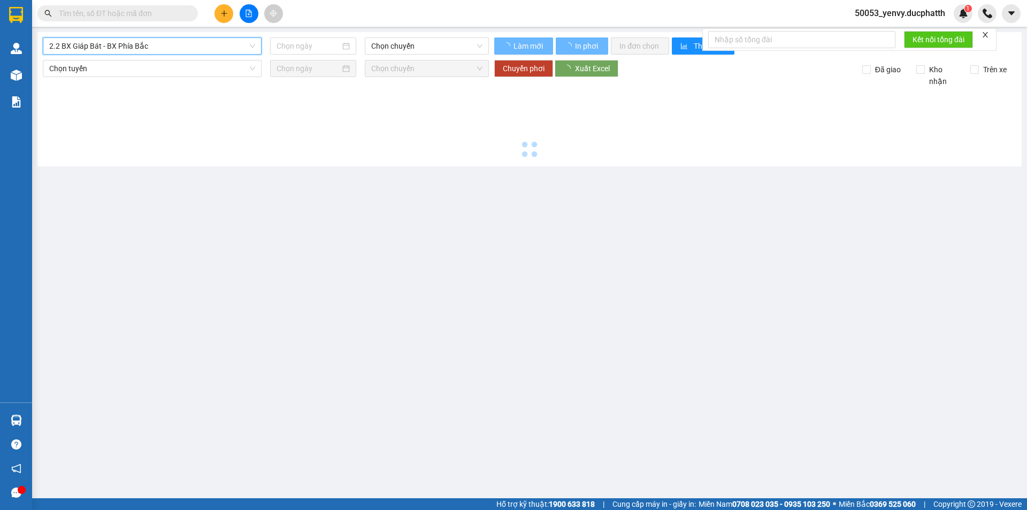
type input "15/10/2025"
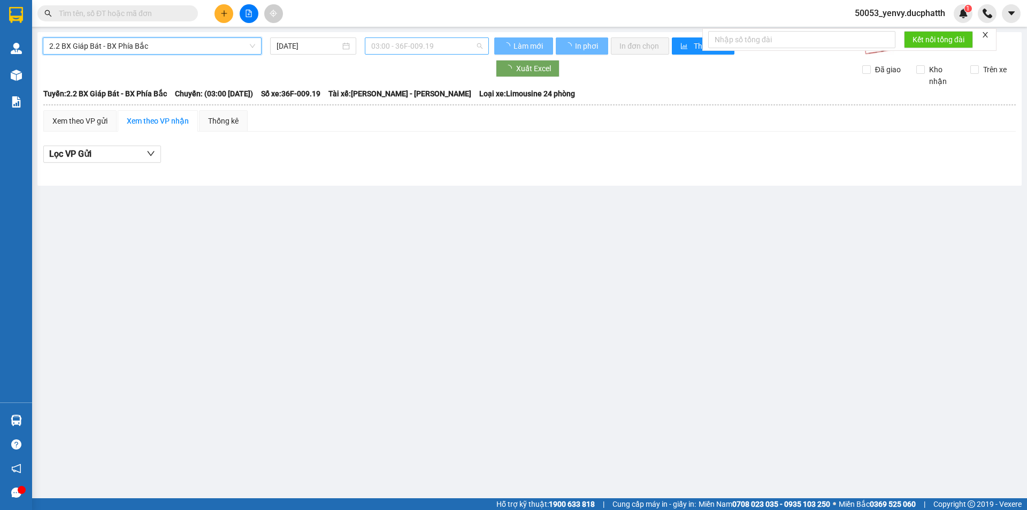
click at [443, 42] on span "03:00 - 36F-009.19" at bounding box center [426, 46] width 111 height 16
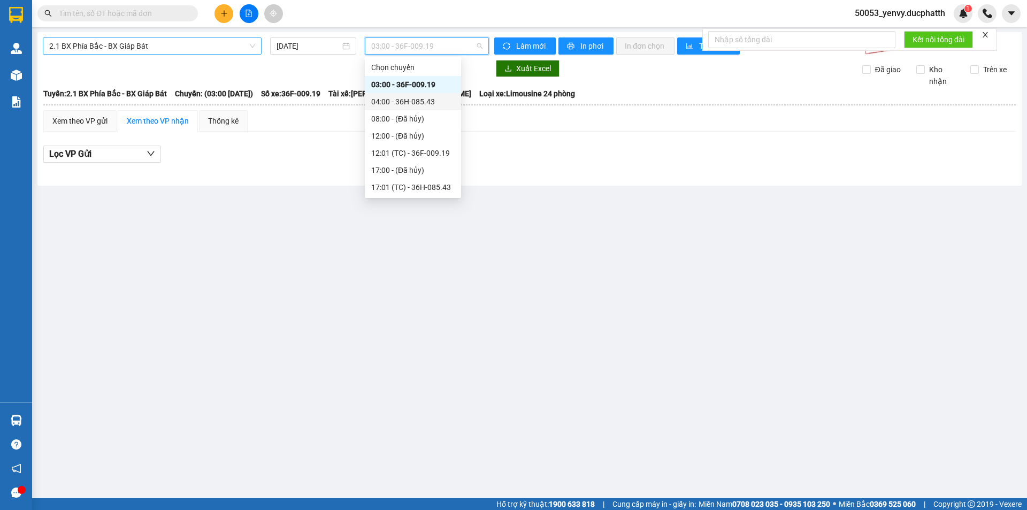
click at [181, 47] on span "2.1 BX Phía Bắc - BX Giáp Bát" at bounding box center [152, 46] width 206 height 16
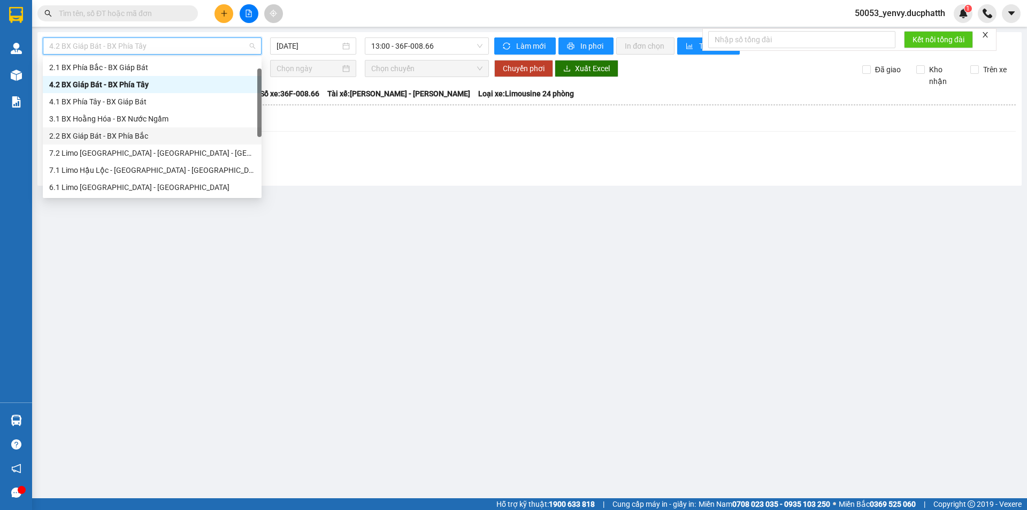
click at [117, 133] on div "2.2 BX Giáp Bát - BX Phía Bắc" at bounding box center [152, 136] width 206 height 12
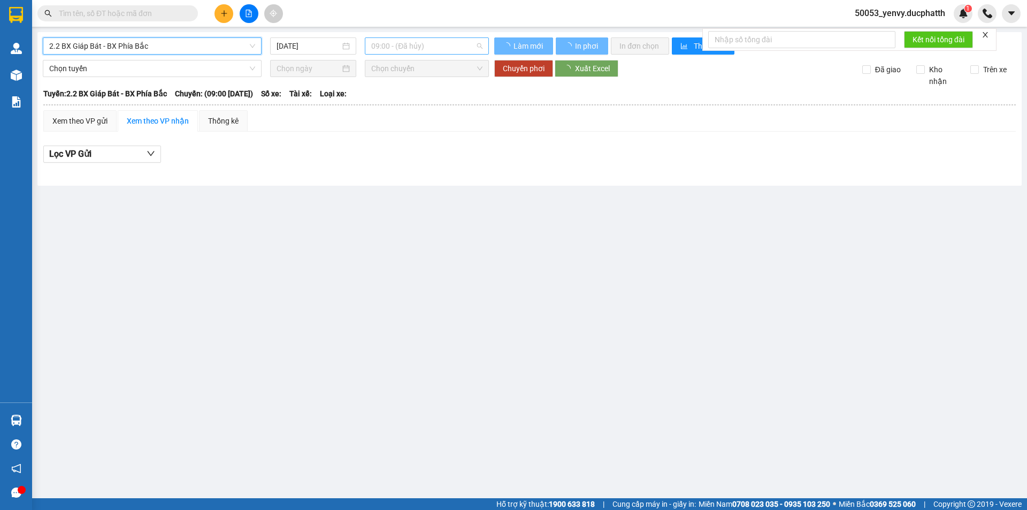
click at [433, 48] on span "09:00 - (Đã hủy)" at bounding box center [426, 46] width 111 height 16
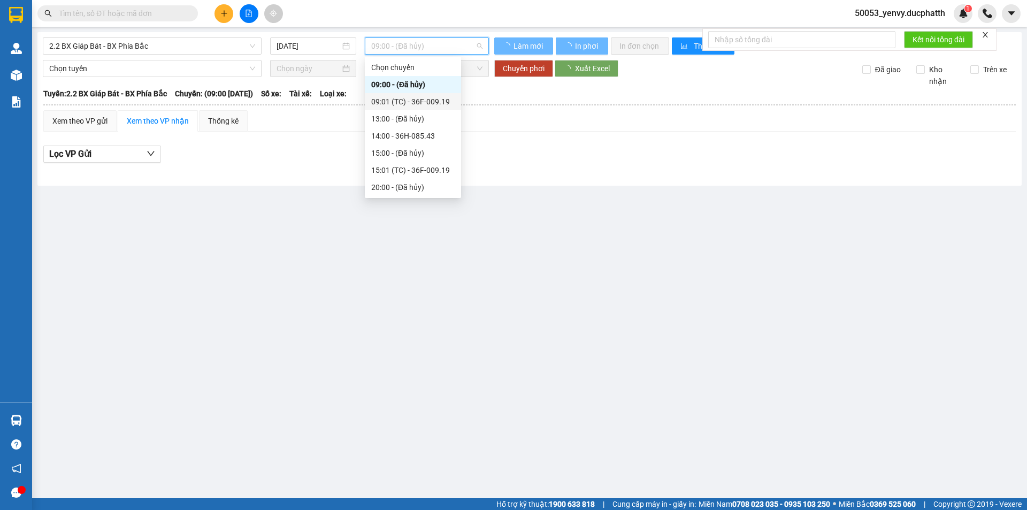
click at [404, 102] on div "09:01 (TC) - 36F-009.19" at bounding box center [412, 102] width 83 height 12
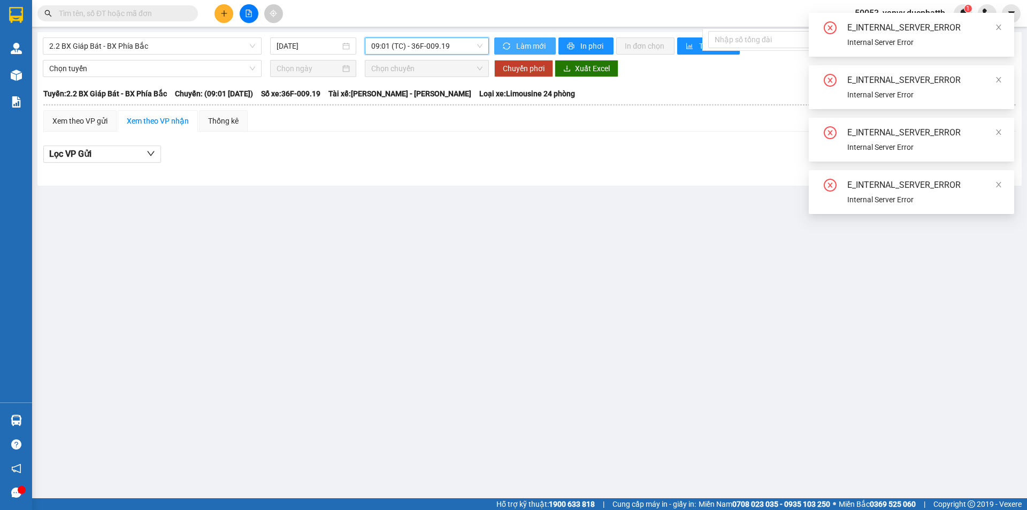
click at [513, 50] on button "Làm mới" at bounding box center [524, 45] width 61 height 17
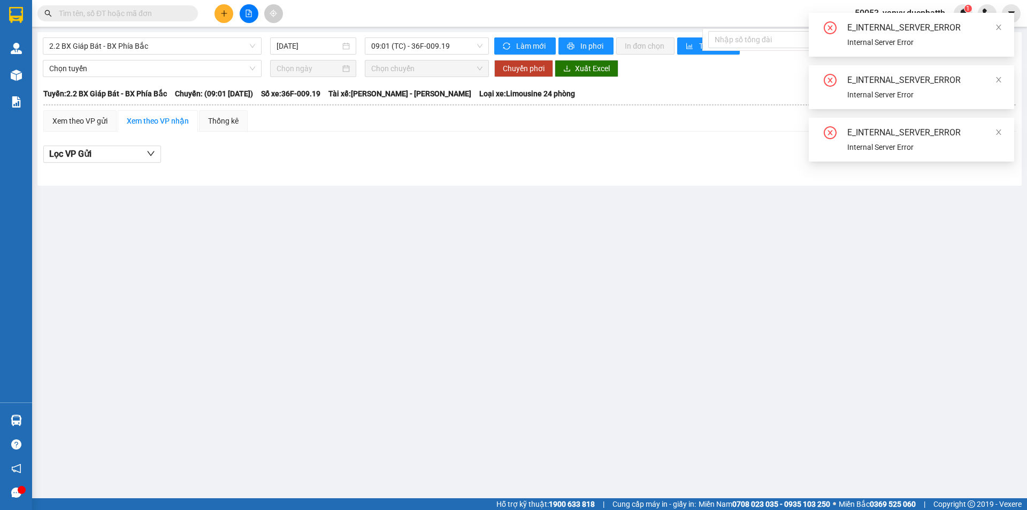
click at [174, 55] on div "2.2 BX Giáp Bát - BX Phía Bắc 15/10/2025 09:01 (TC) - 36F-009.19 Làm mới In phơ…" at bounding box center [529, 108] width 984 height 153
click at [172, 50] on span "2.2 BX Giáp Bát - BX Phía Bắc" at bounding box center [152, 46] width 206 height 16
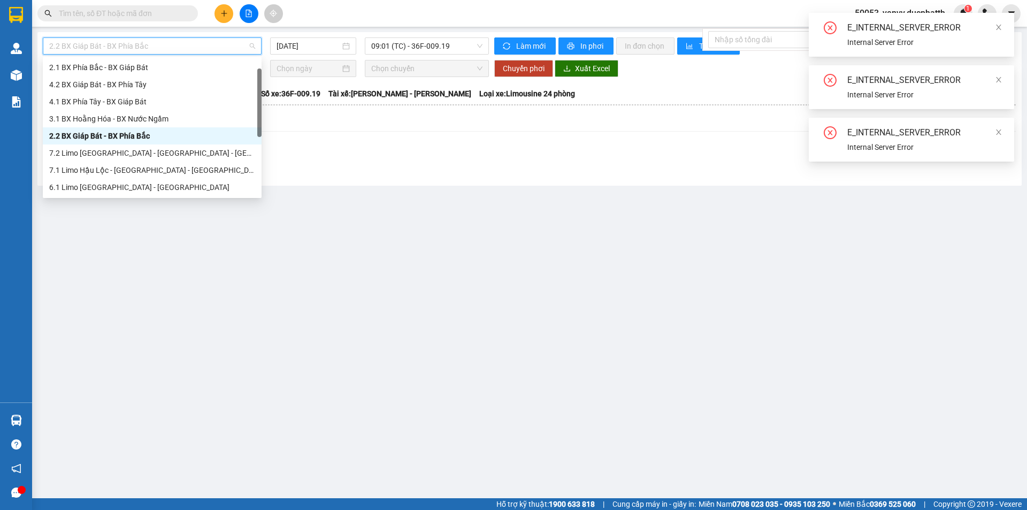
click at [137, 141] on div "2.2 BX Giáp Bát - BX Phía Bắc" at bounding box center [152, 136] width 206 height 12
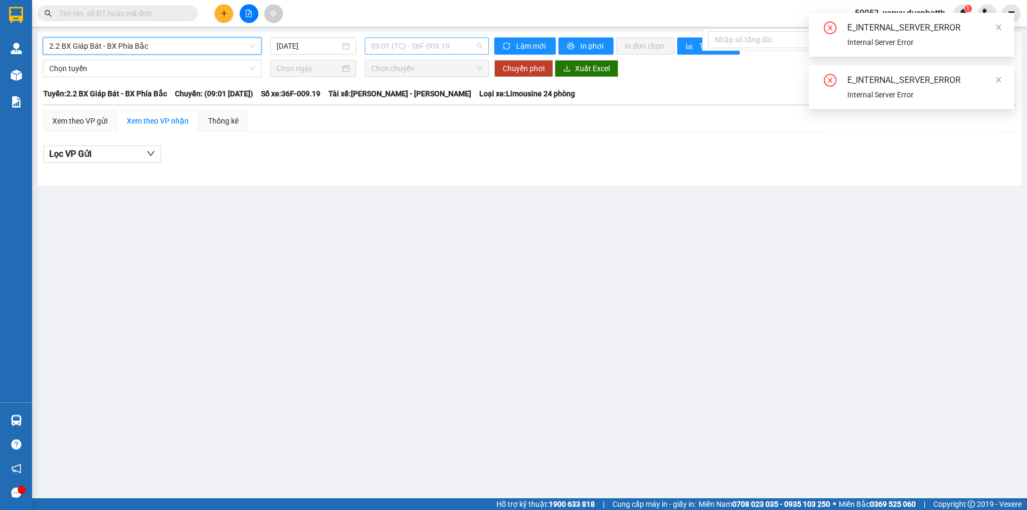
click at [427, 49] on span "09:01 (TC) - 36F-009.19" at bounding box center [426, 46] width 111 height 16
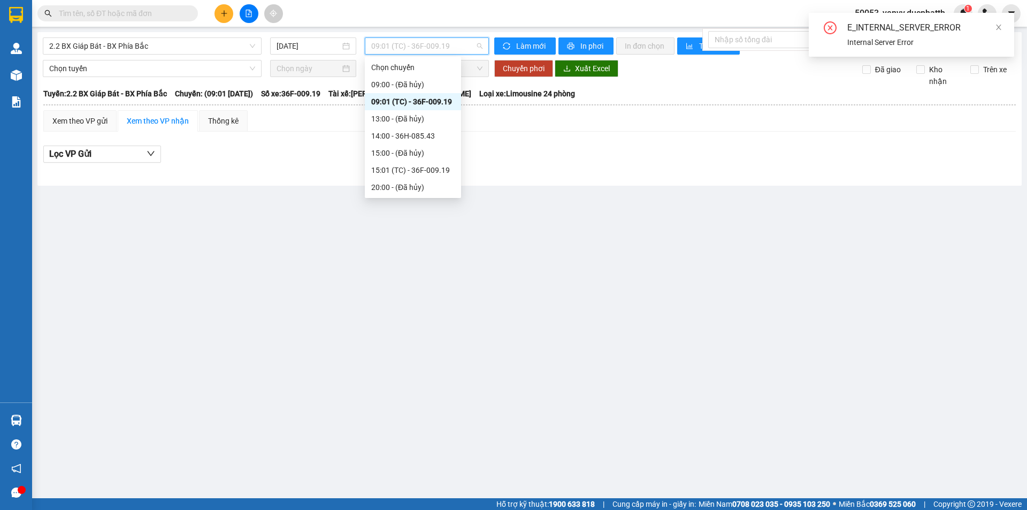
click at [413, 102] on div "09:01 (TC) - 36F-009.19" at bounding box center [412, 102] width 83 height 12
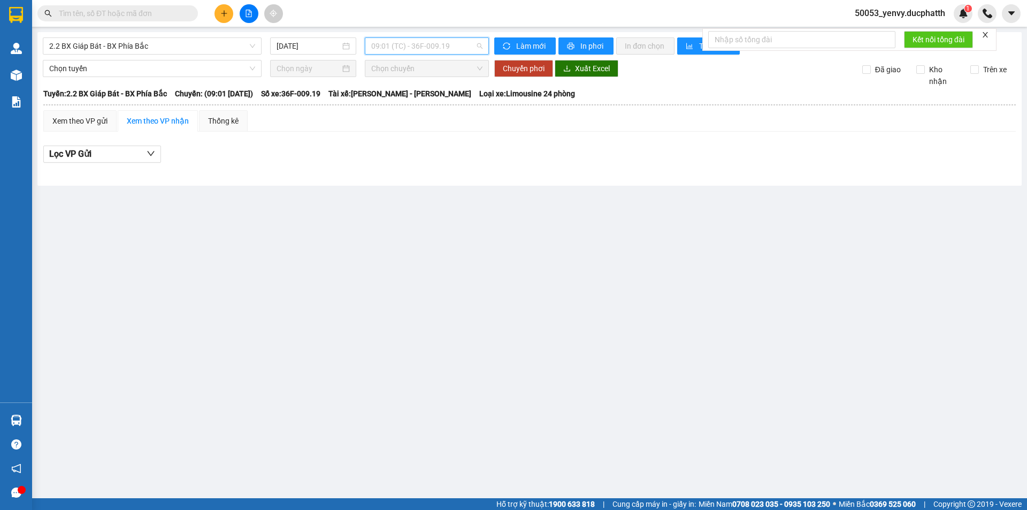
click at [417, 46] on span "09:01 (TC) - 36F-009.19" at bounding box center [426, 46] width 111 height 16
click at [316, 48] on input "15/10/2025" at bounding box center [308, 46] width 64 height 12
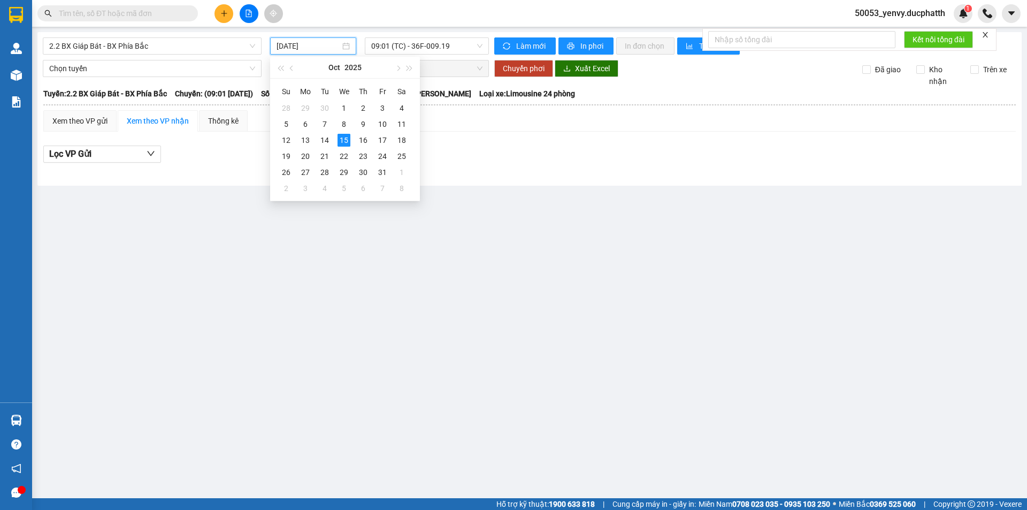
type input "15/10/2025"
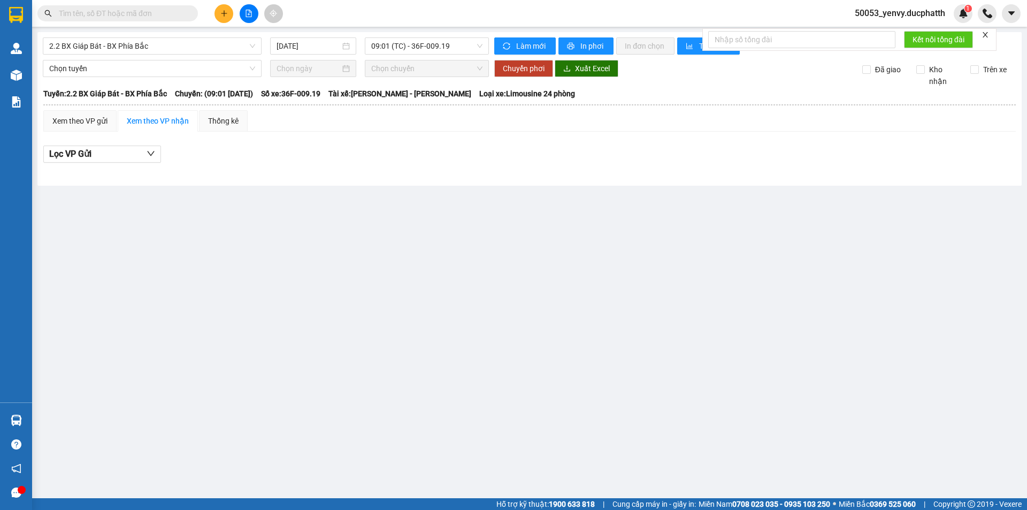
click at [509, 164] on div "Lọc VP Gửi" at bounding box center [529, 157] width 972 height 34
click at [518, 44] on span "Làm mới" at bounding box center [531, 46] width 31 height 12
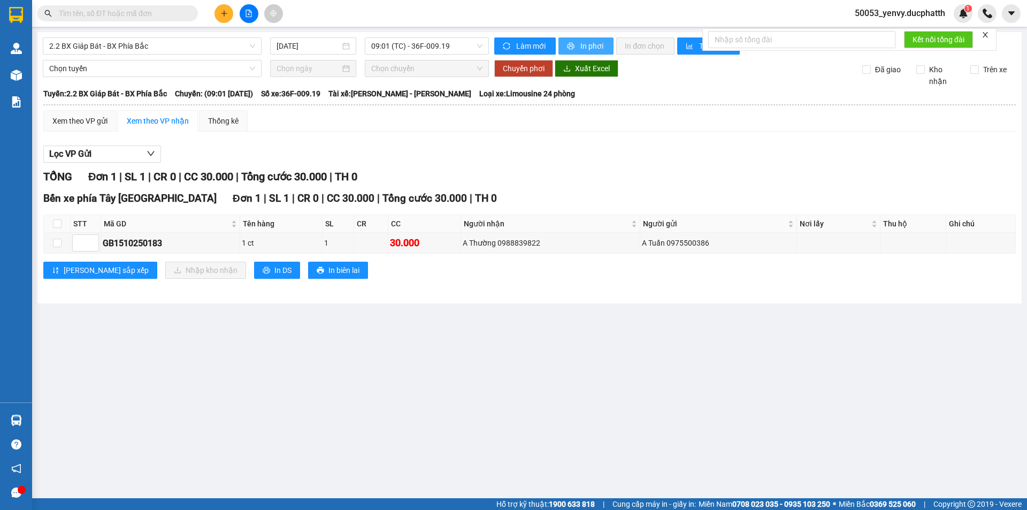
click at [596, 45] on span "In phơi" at bounding box center [592, 46] width 25 height 12
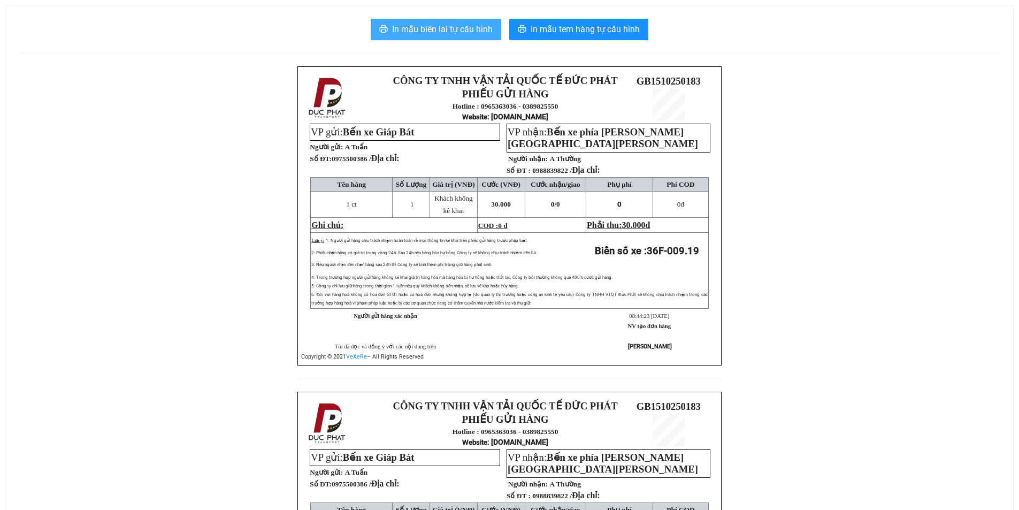
click at [432, 28] on span "In mẫu biên lai tự cấu hình" at bounding box center [442, 28] width 101 height 13
